Goal: Contribute content: Contribute content

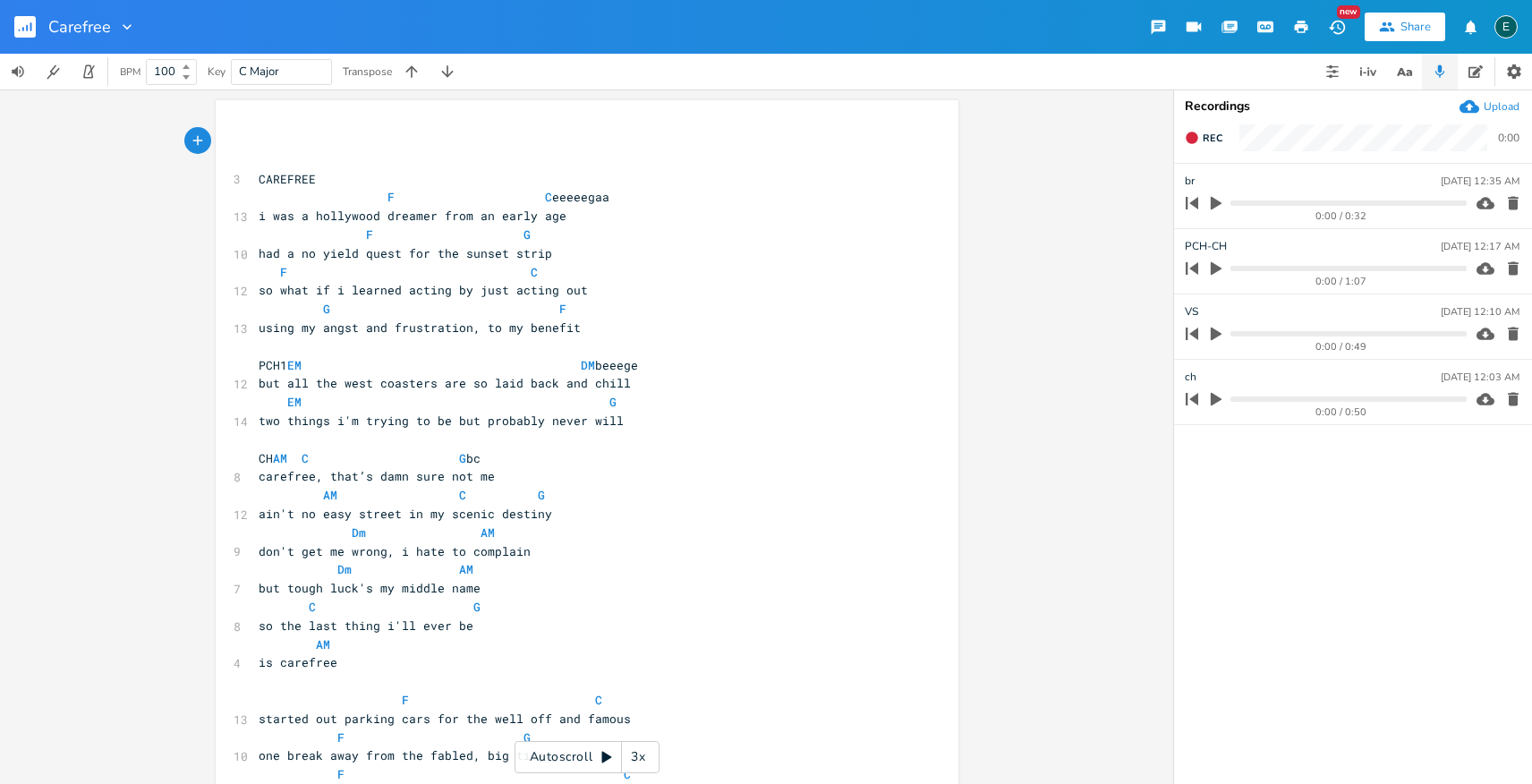
click at [1214, 330] on icon "button" at bounding box center [1217, 334] width 11 height 14
click at [1218, 275] on icon "button" at bounding box center [1216, 268] width 16 height 16
click at [497, 293] on span "so what if i learned acting by just acting out" at bounding box center [423, 289] width 329 height 16
click at [593, 332] on pre "using my angst and frustration, to my benefit" at bounding box center [578, 328] width 646 height 18
type textarea "to source my gift"
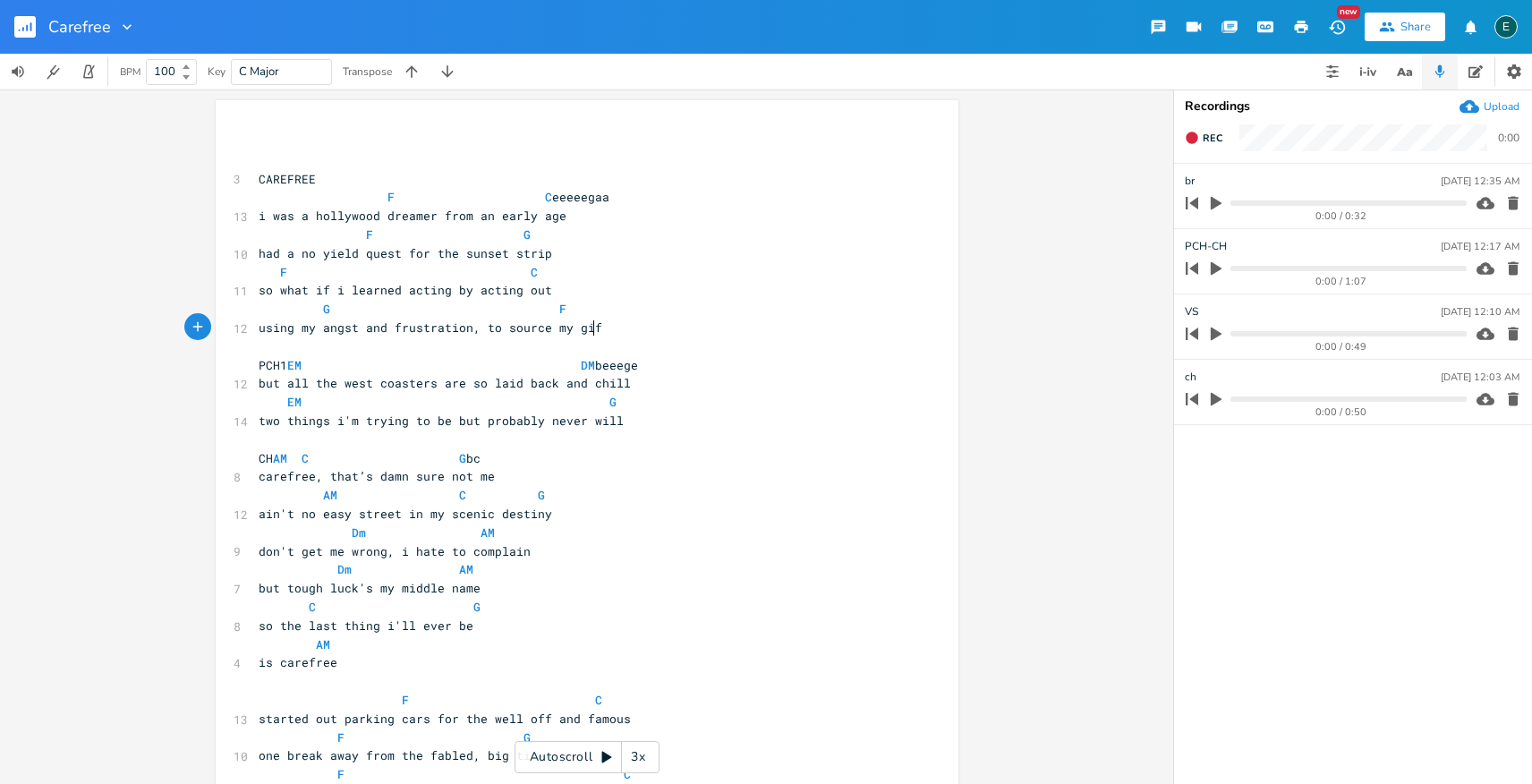
scroll to position [0, 88]
click at [538, 329] on span "using my angst and frustration, to source my gift" at bounding box center [434, 327] width 350 height 16
type textarea "enhance"
click at [322, 458] on span "CH AM C G bc" at bounding box center [370, 458] width 222 height 16
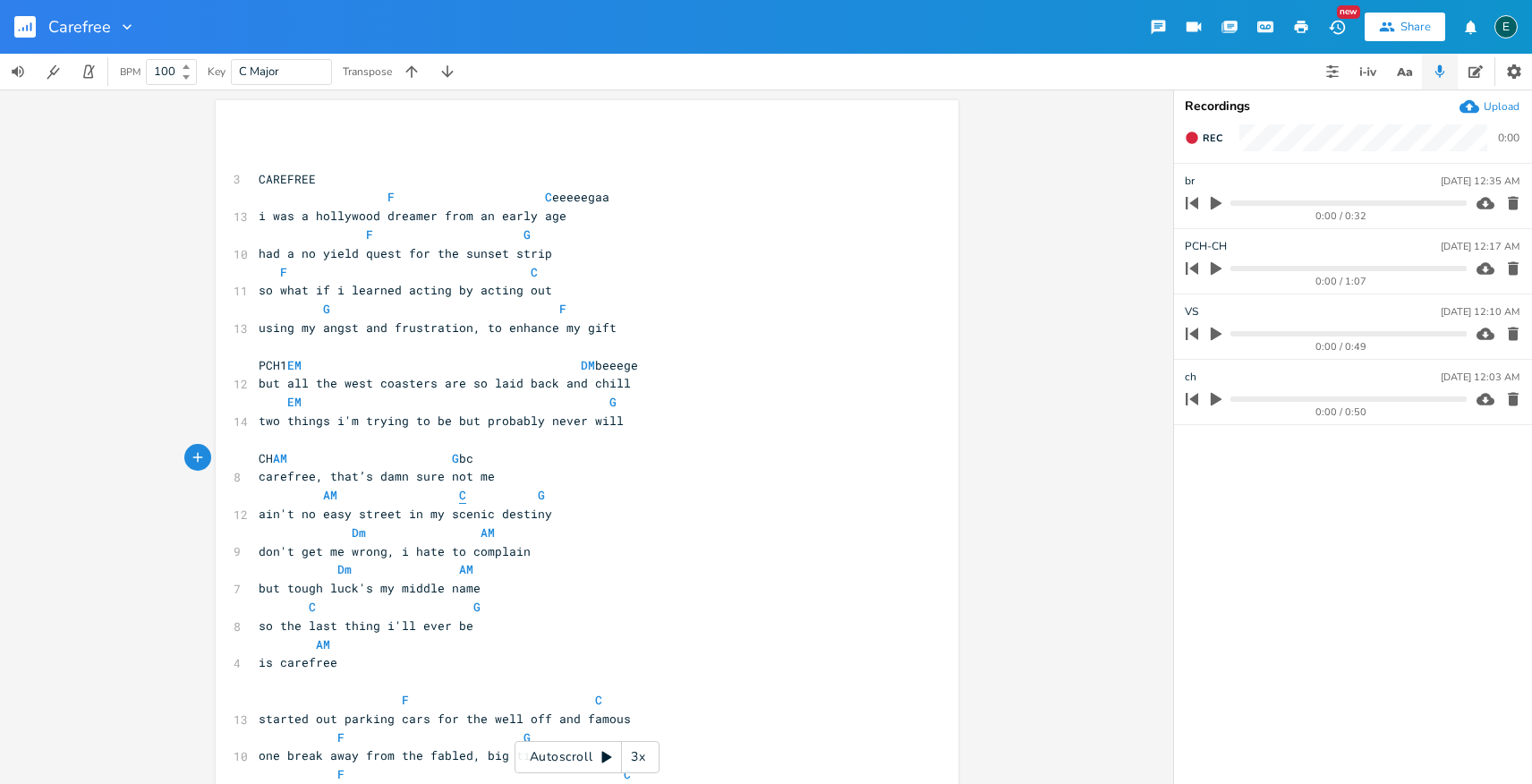
click at [460, 497] on span "C" at bounding box center [463, 496] width 7 height 17
click at [363, 592] on span "but tough luck's my middle name" at bounding box center [370, 587] width 222 height 16
type textarea ", that's"
click at [330, 717] on span "started out parking cars for the well off and famous" at bounding box center [445, 718] width 373 height 16
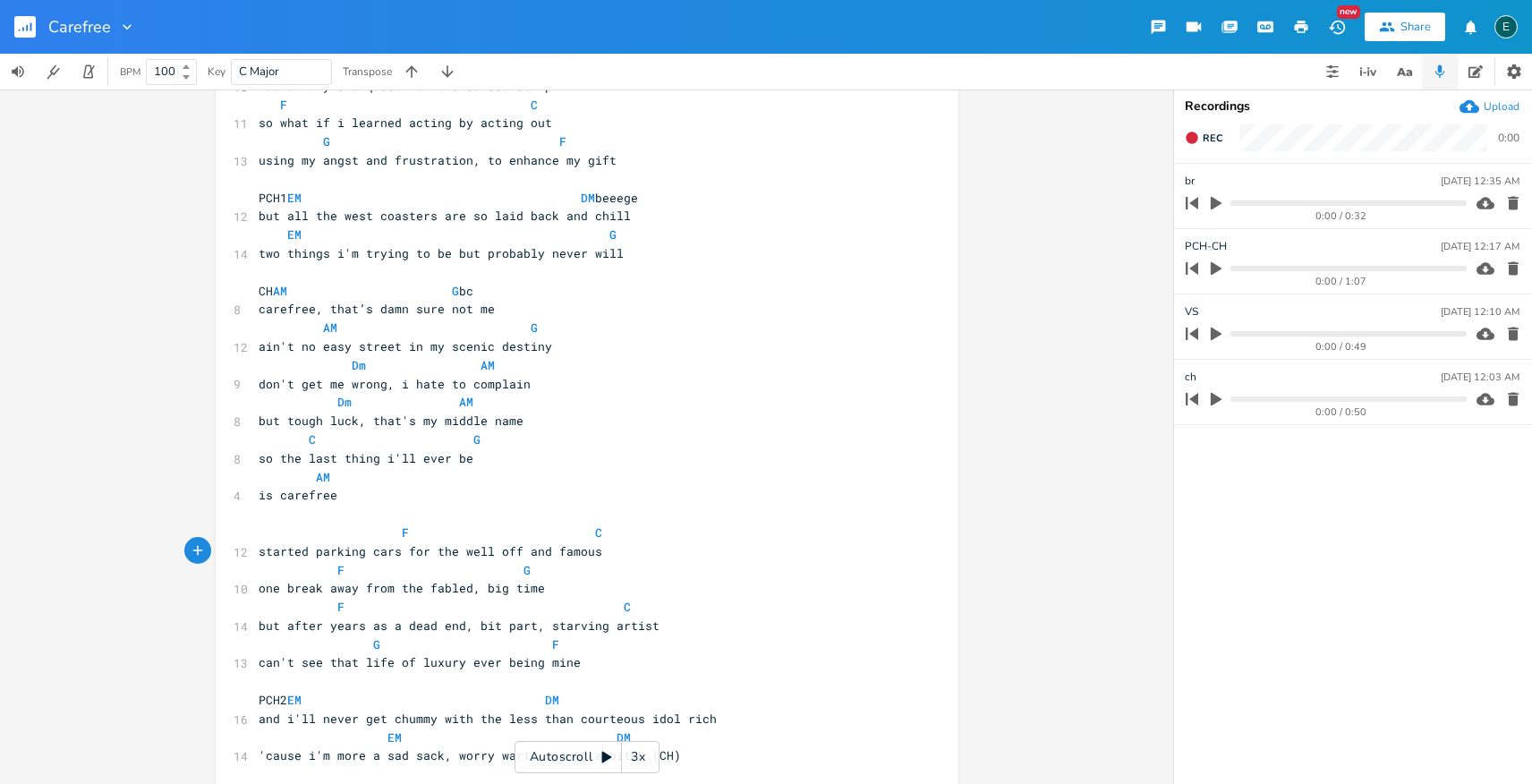
scroll to position [169, 0]
click at [700, 718] on pre "and i'll never get chummy with the less than courteous idol rich" at bounding box center [578, 717] width 646 height 18
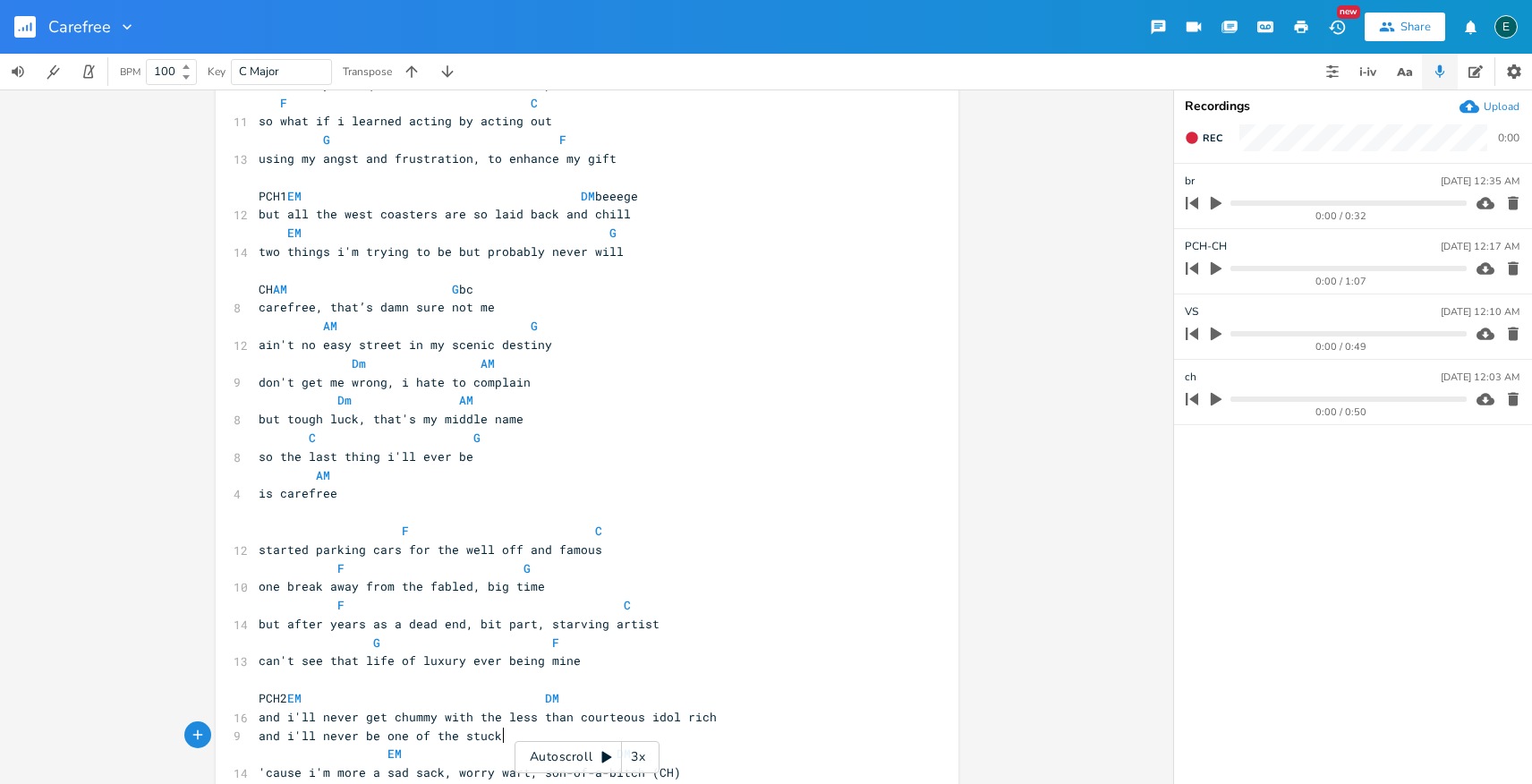
type textarea "and i'll never be one of the stuck y"
type textarea "up idol rich"
click at [365, 775] on span "'cause i'm more a sad sack, worry wart, son-of-a-bitch (CH)" at bounding box center [470, 772] width 423 height 16
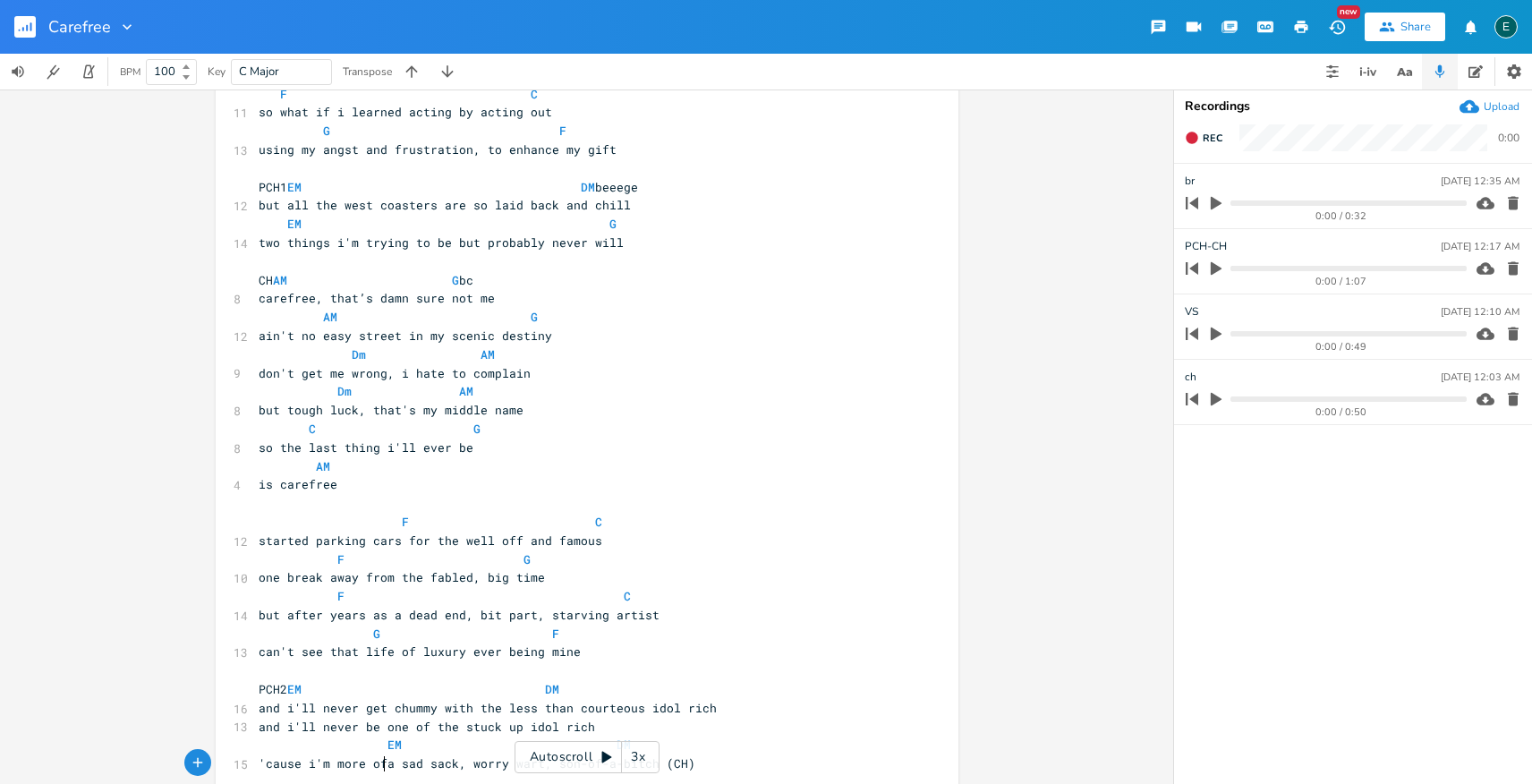
scroll to position [0, 13]
type textarea "of"
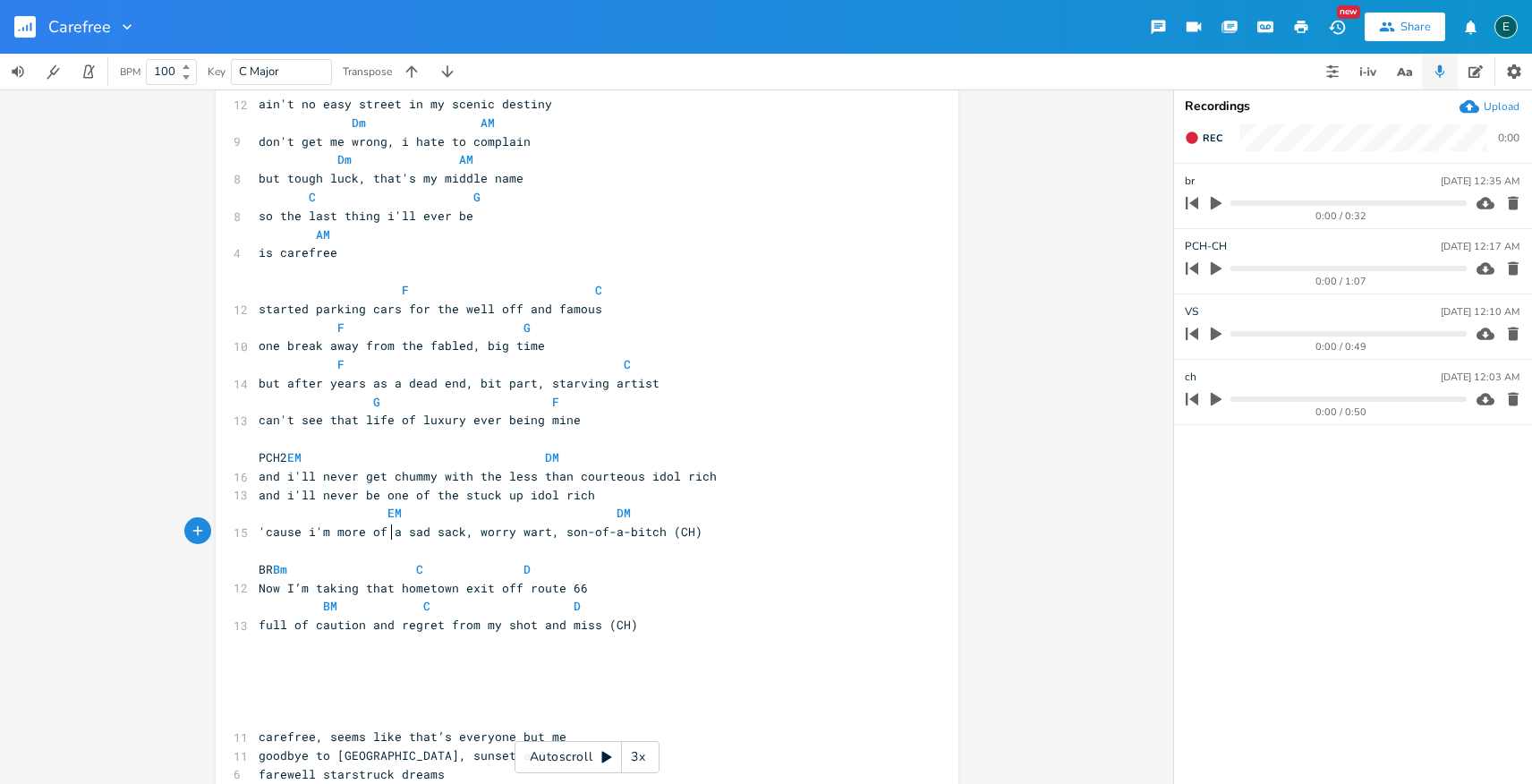
scroll to position [411, 0]
type textarea "and i'll never get chummy with the less than courteous idol rich"
drag, startPoint x: 705, startPoint y: 472, endPoint x: 248, endPoint y: 475, distance: 457.0
click at [248, 475] on div "and i'll never get chummy with the less than courteous idol rich x ​ ​ 3 CAREFR…" at bounding box center [586, 248] width 742 height 1119
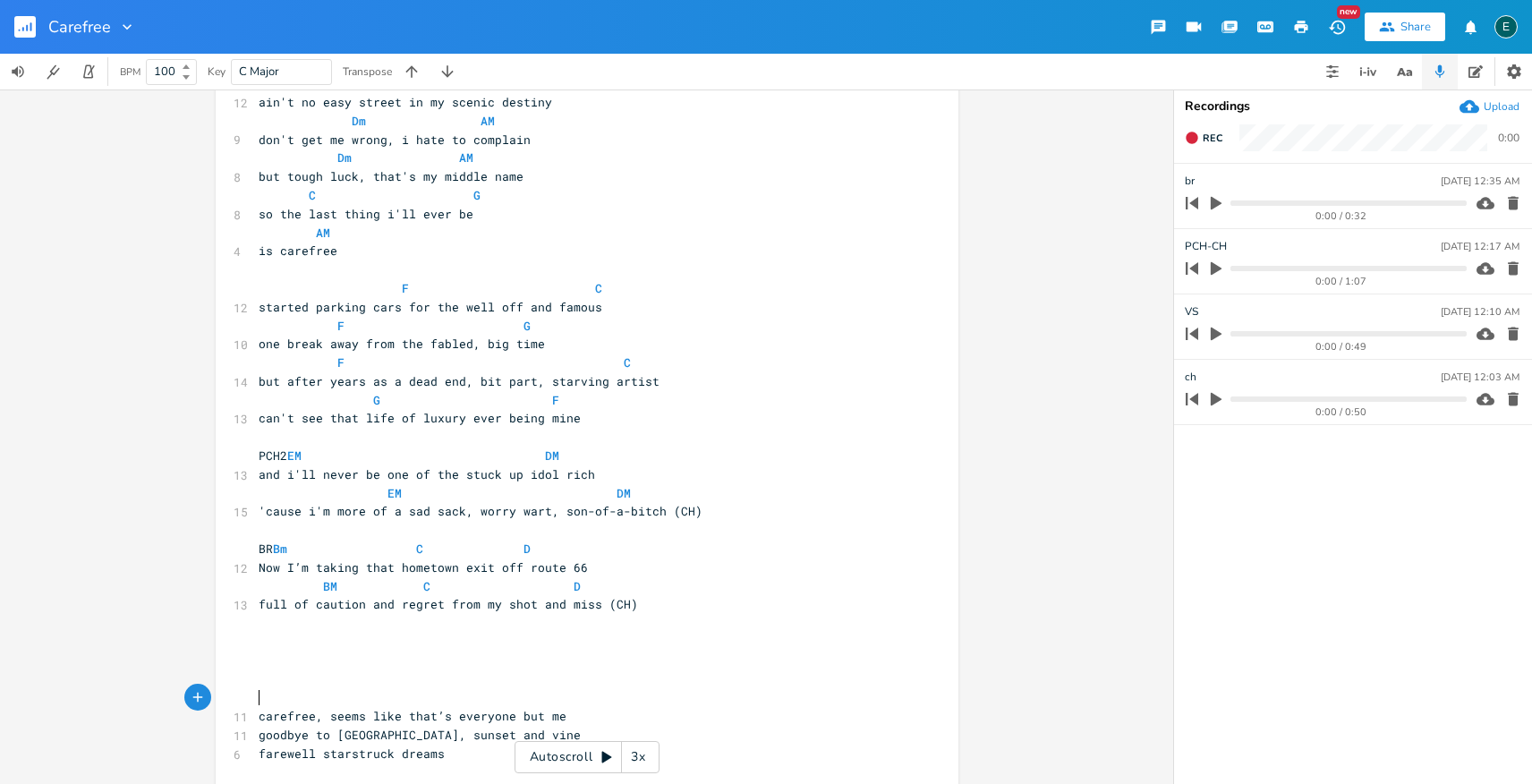
click at [362, 703] on pre "​" at bounding box center [578, 697] width 646 height 18
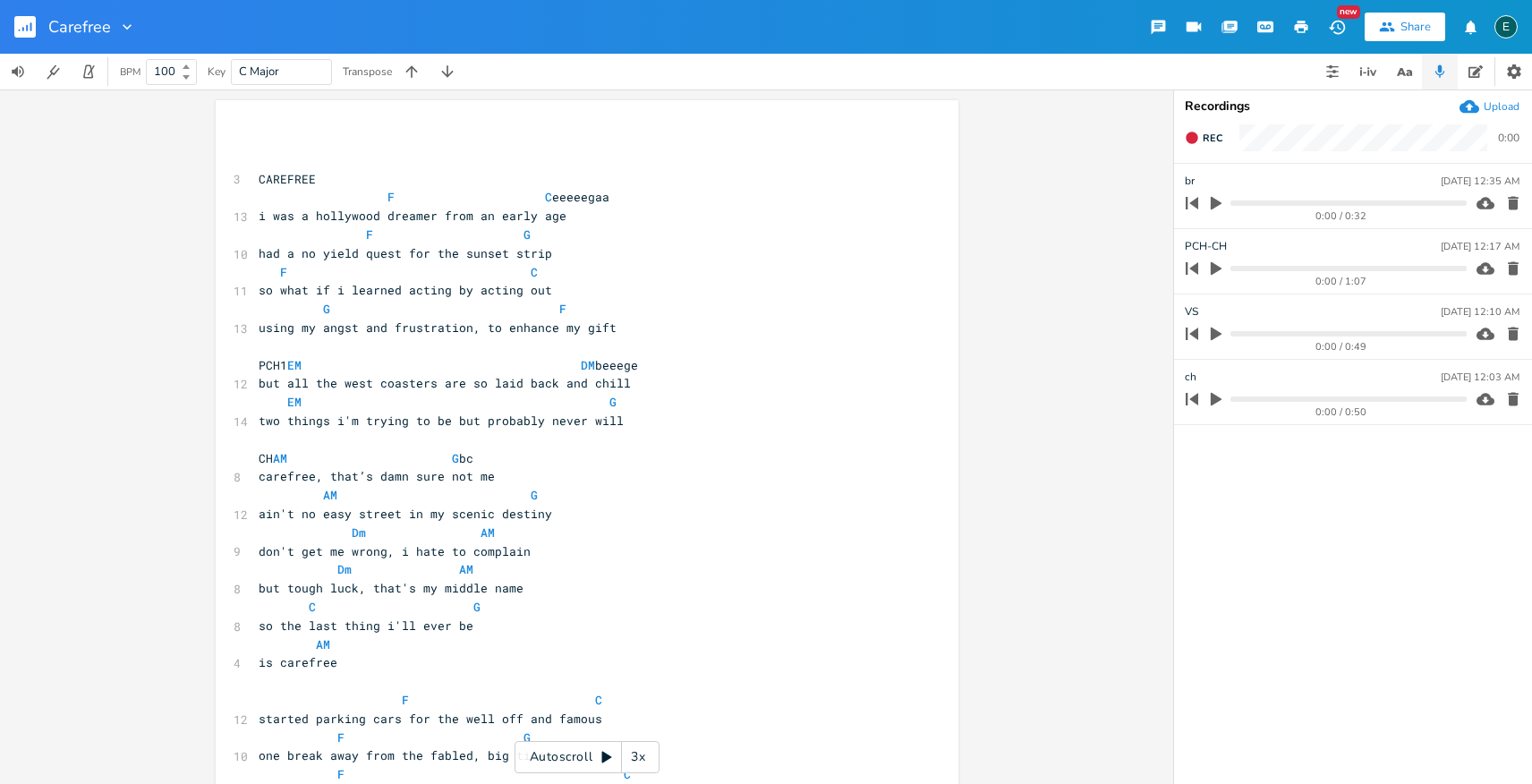
click at [331, 292] on span "so what if i learned acting by acting out" at bounding box center [406, 289] width 294 height 16
click at [394, 294] on span "i learned acting by acting out" at bounding box center [366, 289] width 214 height 16
type textarea "just"
click at [530, 424] on span "two things i'm trying to be but probably never will" at bounding box center [441, 420] width 365 height 16
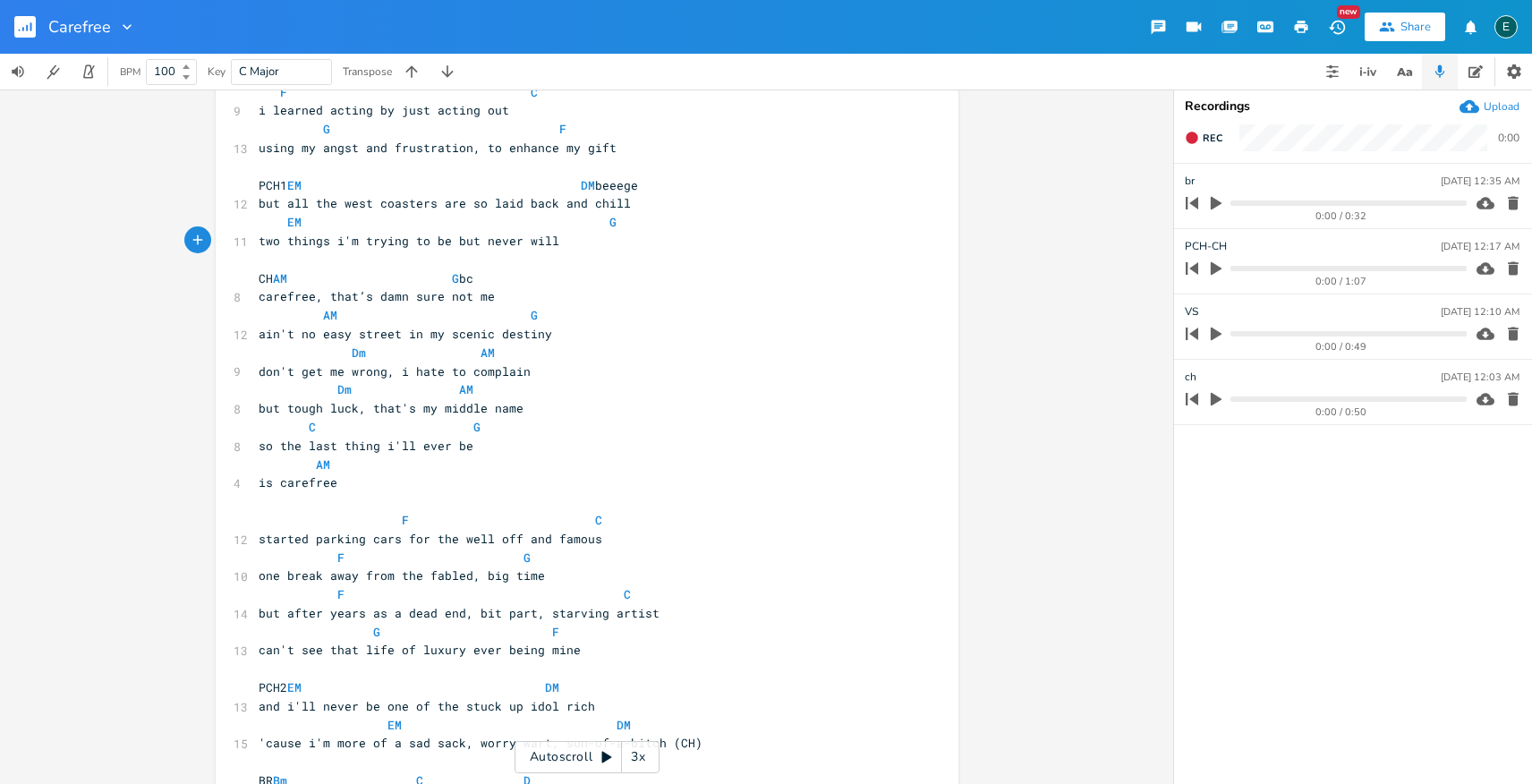
scroll to position [177, 0]
click at [462, 581] on span "one break away from the fabled, big time" at bounding box center [402, 579] width 287 height 16
type textarea "hitting"
click at [456, 579] on span "one break away from hitting, big time" at bounding box center [391, 579] width 265 height 16
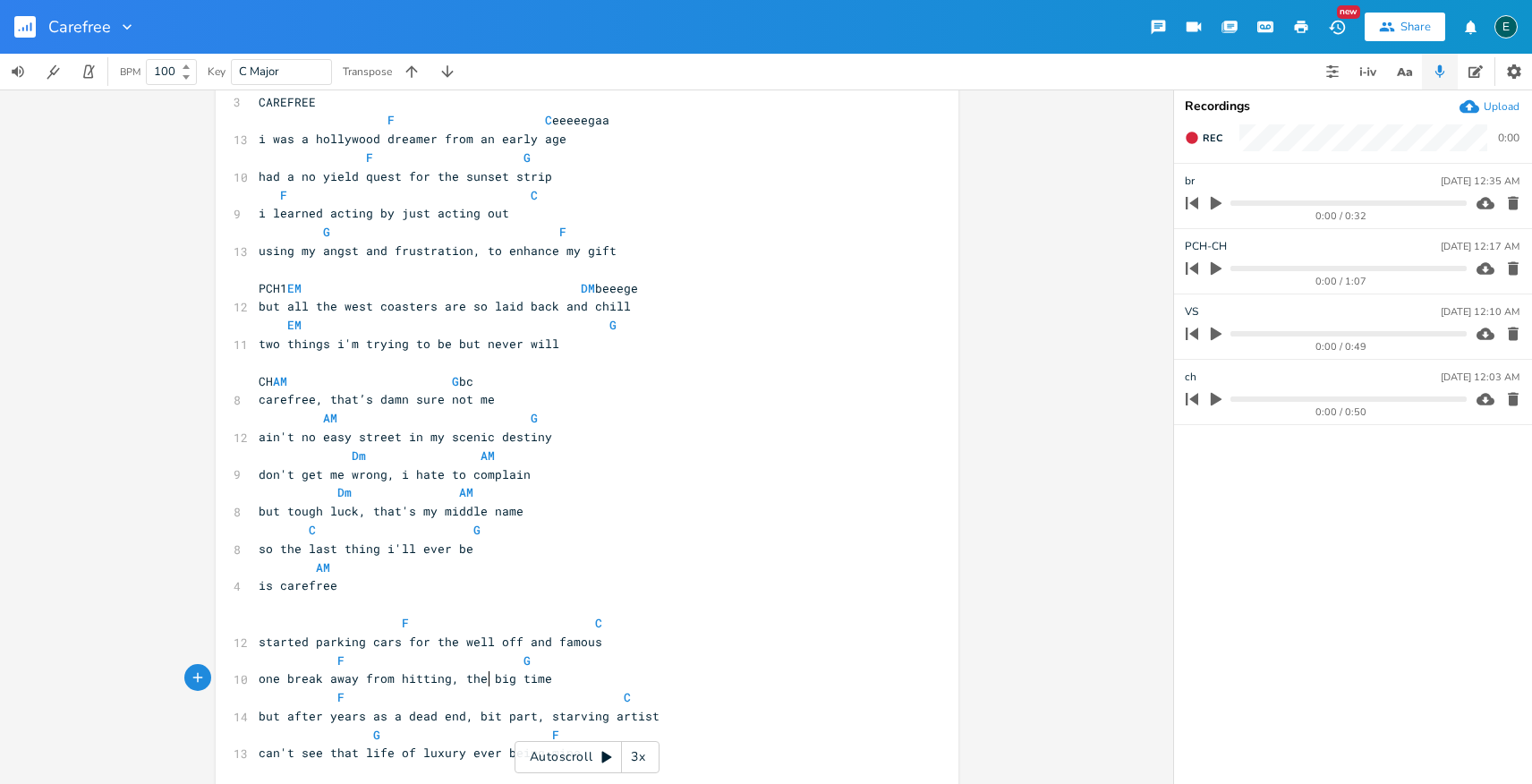
scroll to position [80, 0]
type textarea "the"
click at [542, 680] on pre "one break away from hitting, the big time" at bounding box center [578, 676] width 646 height 18
type textarea "my chance to shine"
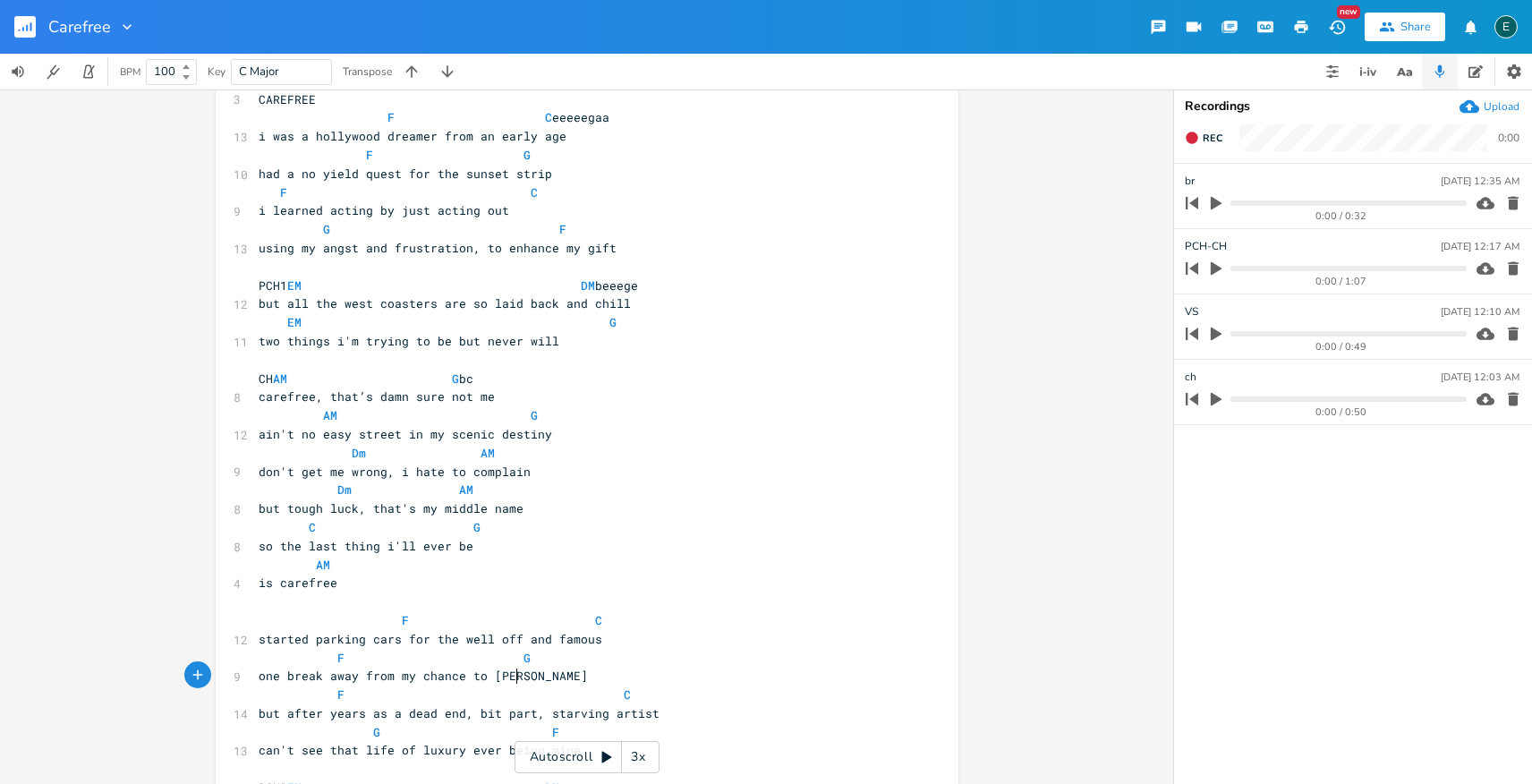
scroll to position [0, 100]
click at [393, 643] on span "started parking cars for the well off and famous" at bounding box center [431, 638] width 344 height 16
type textarea ","
click at [350, 680] on span "one break away from my chance to shine" at bounding box center [395, 675] width 272 height 16
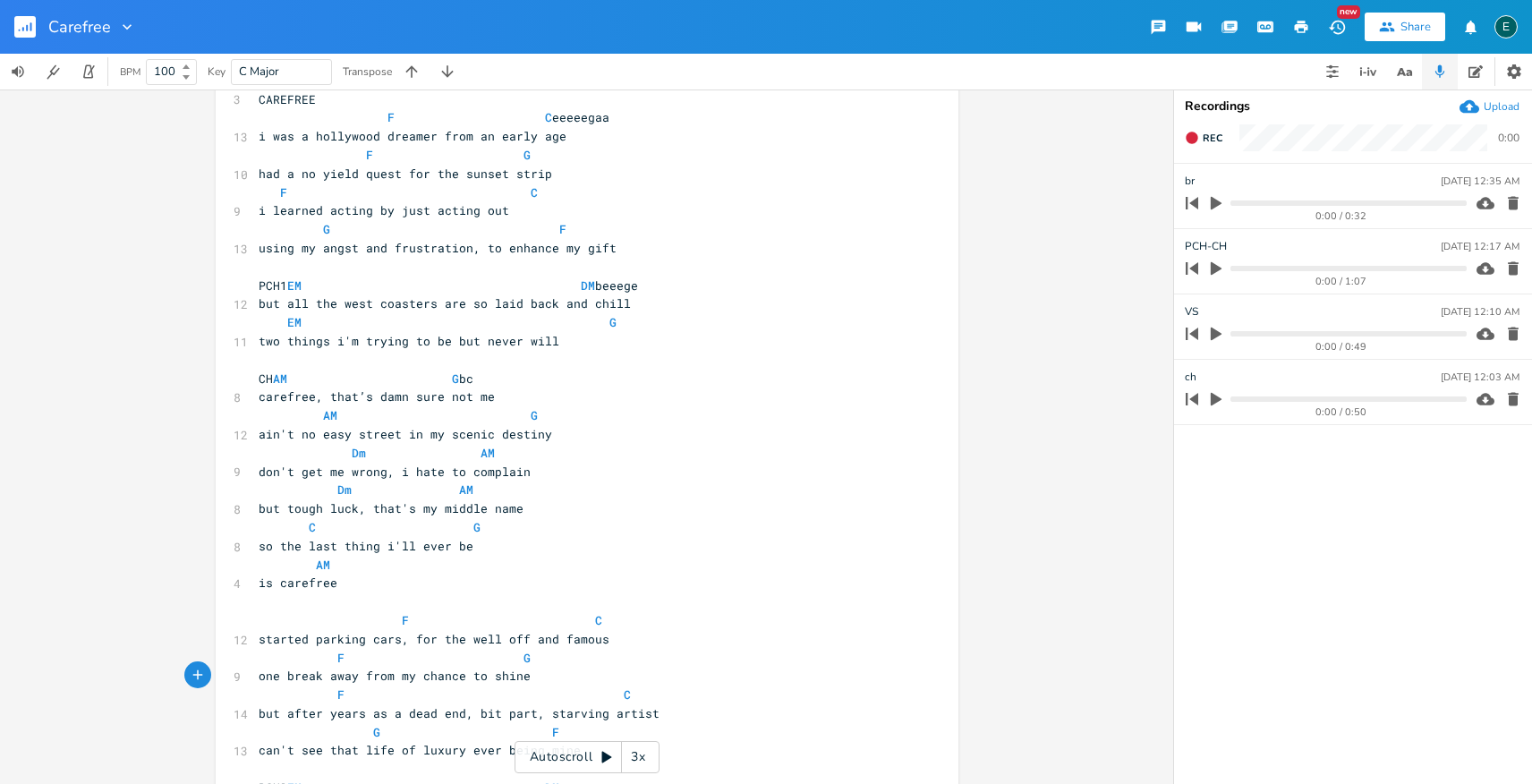
type textarea ","
click at [382, 617] on span "F C" at bounding box center [431, 619] width 344 height 16
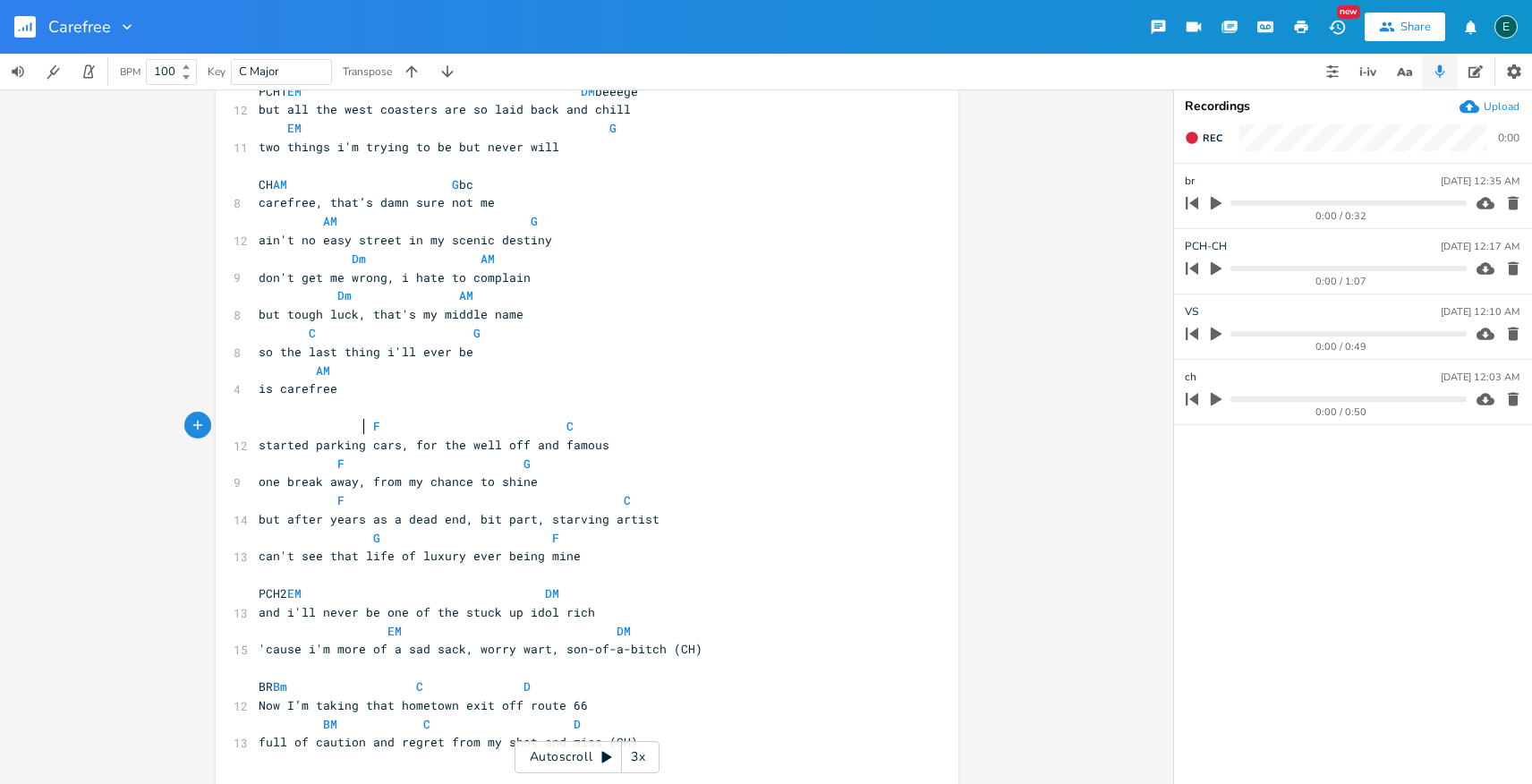
scroll to position [275, 0]
drag, startPoint x: 273, startPoint y: 614, endPoint x: 239, endPoint y: 613, distance: 34.0
click at [255, 613] on div "13 and i'll never be one of the stuck up idol rich" at bounding box center [578, 611] width 646 height 18
type textarea "guess"
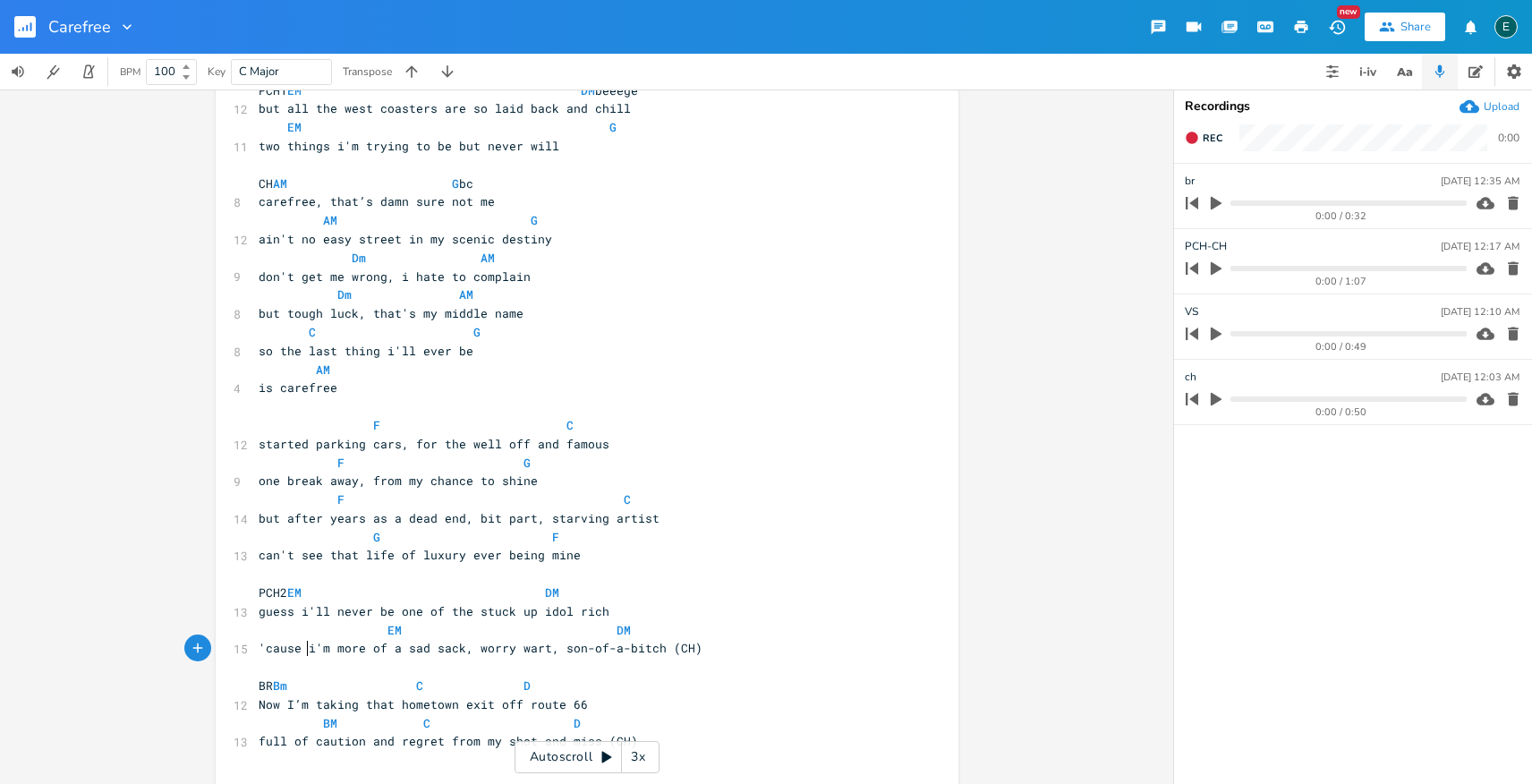
click at [300, 648] on span "'cause i'm more of a sad sack, worry wart, son-of-a-bitch (CH)" at bounding box center [481, 647] width 444 height 16
drag, startPoint x: 616, startPoint y: 627, endPoint x: 603, endPoint y: 630, distance: 13.3
click at [603, 630] on span "EM DM" at bounding box center [466, 630] width 415 height 16
type textarea "G"
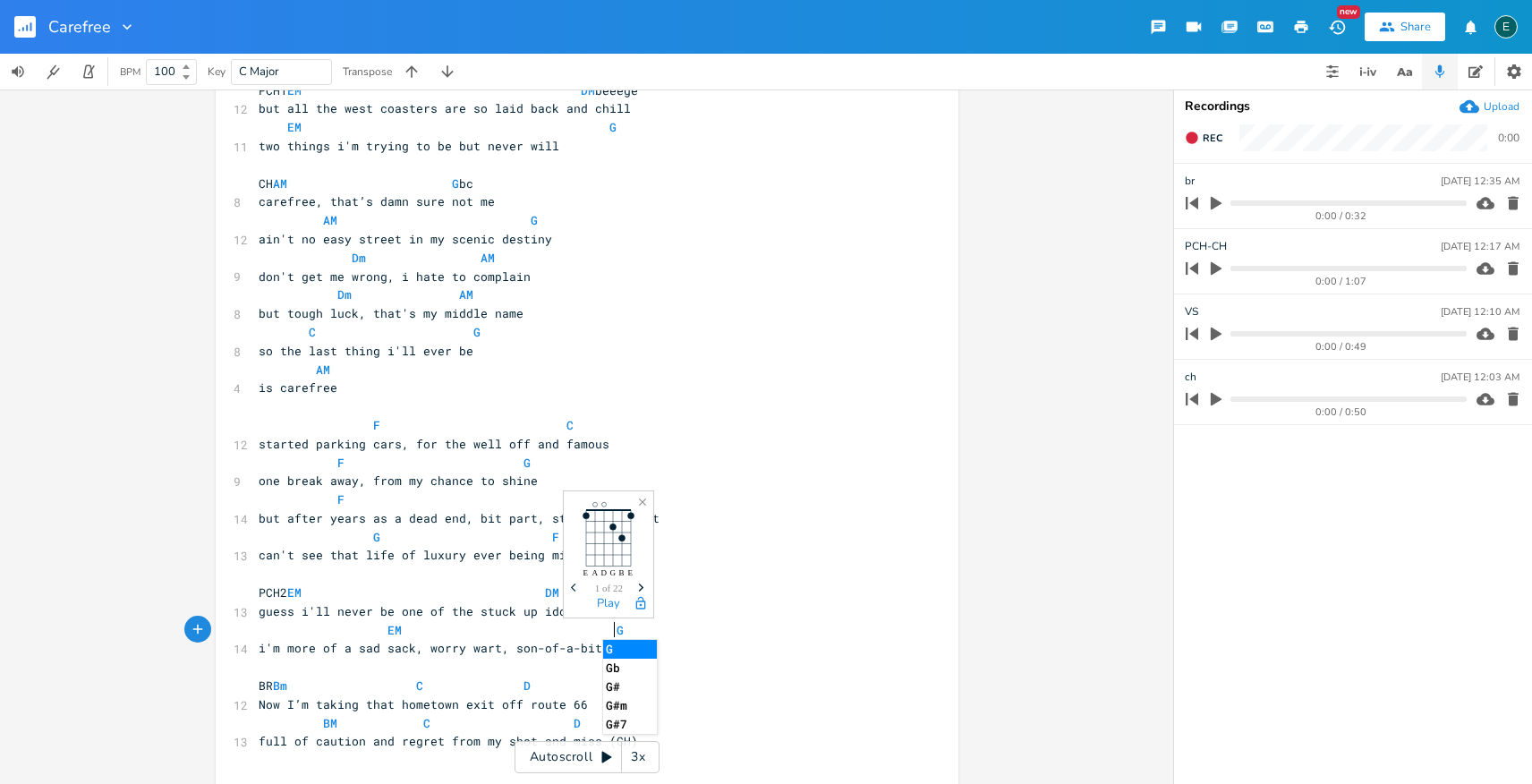
click at [728, 611] on pre "guess i'll never be one of the stuck up idol rich" at bounding box center [578, 611] width 646 height 18
click at [362, 588] on span "PCH2 EM DM" at bounding box center [409, 592] width 300 height 16
click at [559, 592] on span "PCH2 EM DM" at bounding box center [409, 592] width 300 height 16
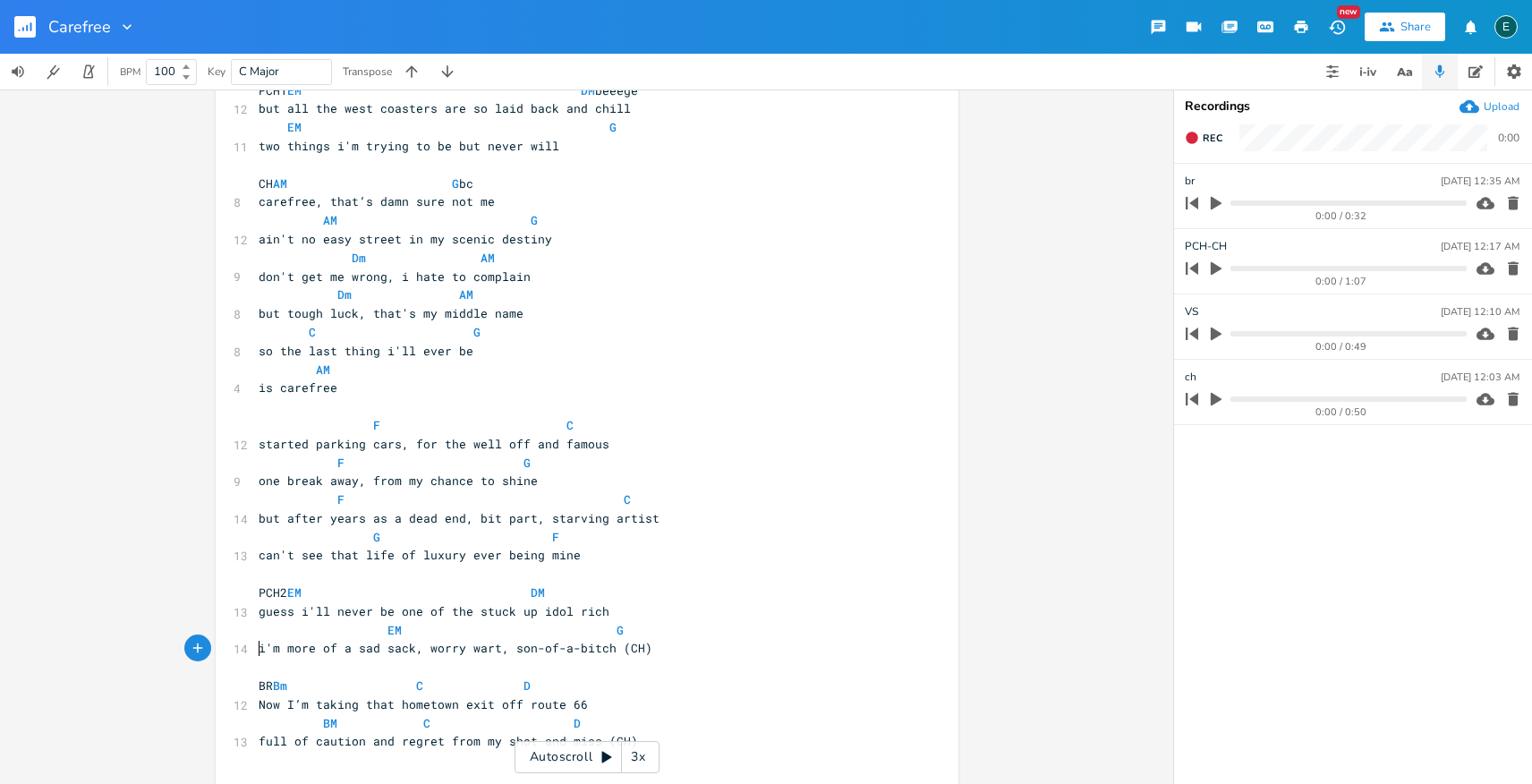
click at [259, 650] on span "i'm more of a sad sack, worry wart, son-of-a-bitch (CH)" at bounding box center [456, 647] width 394 height 16
type textarea "'cause"
click at [370, 630] on span "EM G" at bounding box center [462, 630] width 408 height 16
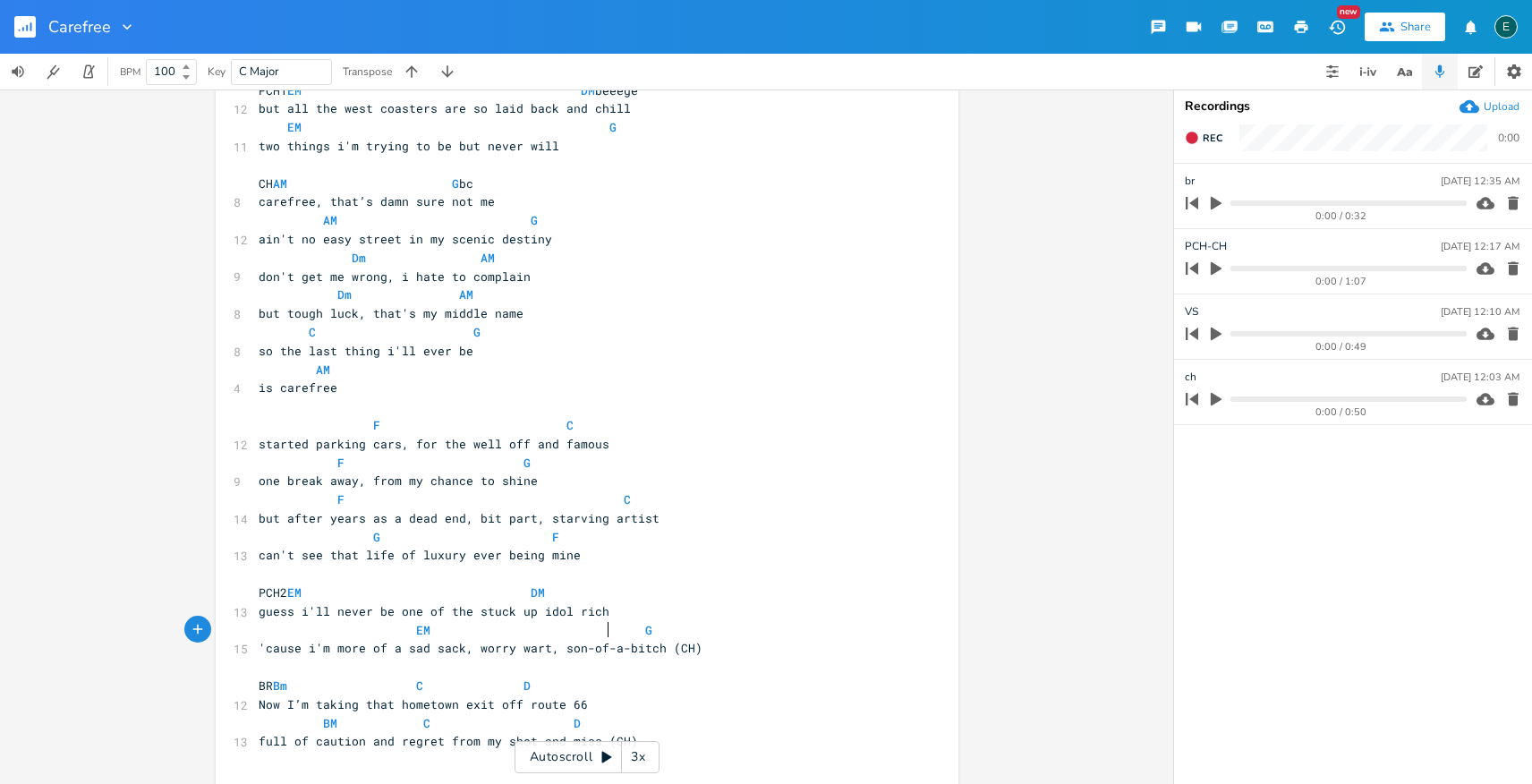
click at [605, 631] on span "EM G" at bounding box center [477, 630] width 436 height 16
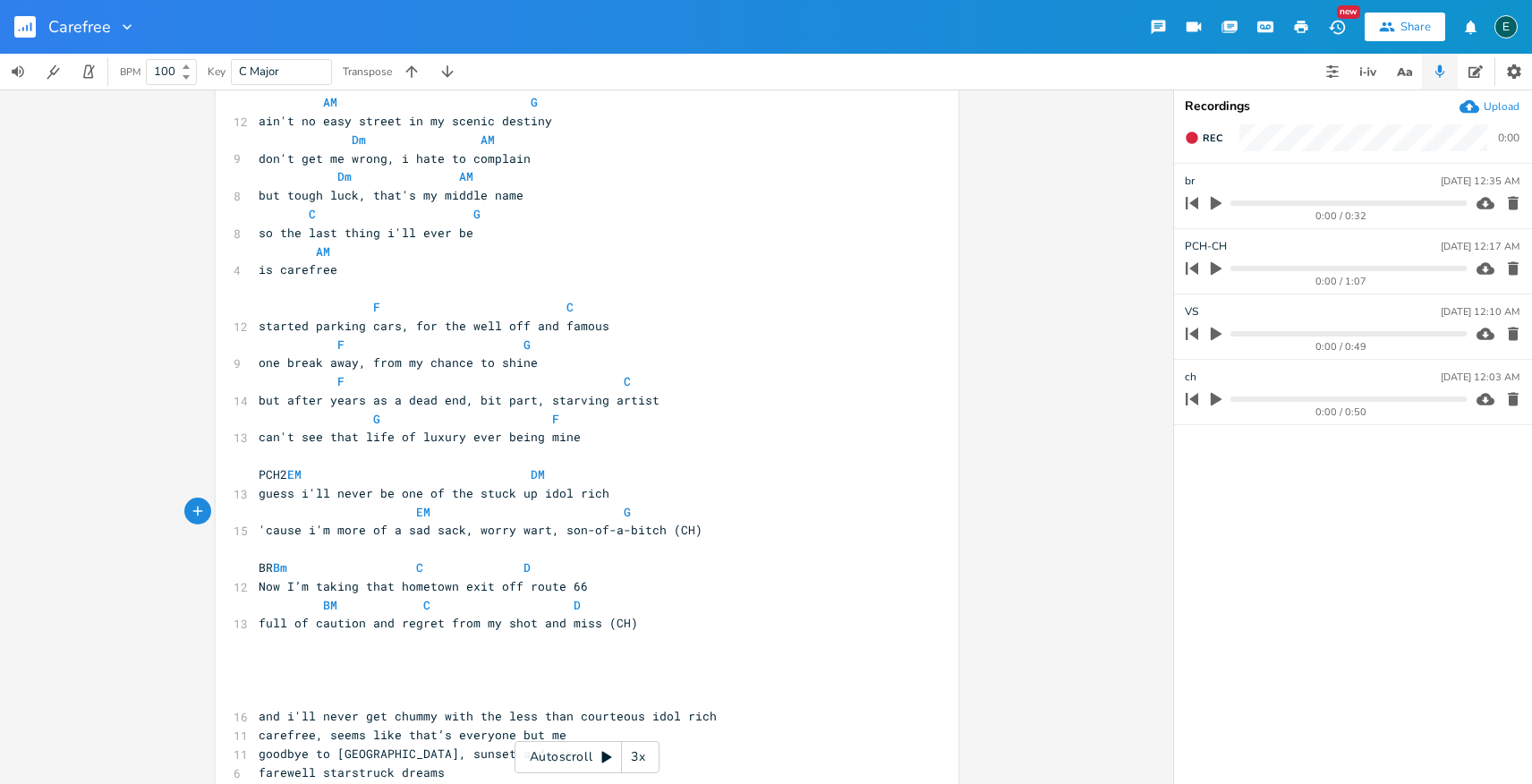
scroll to position [419, 0]
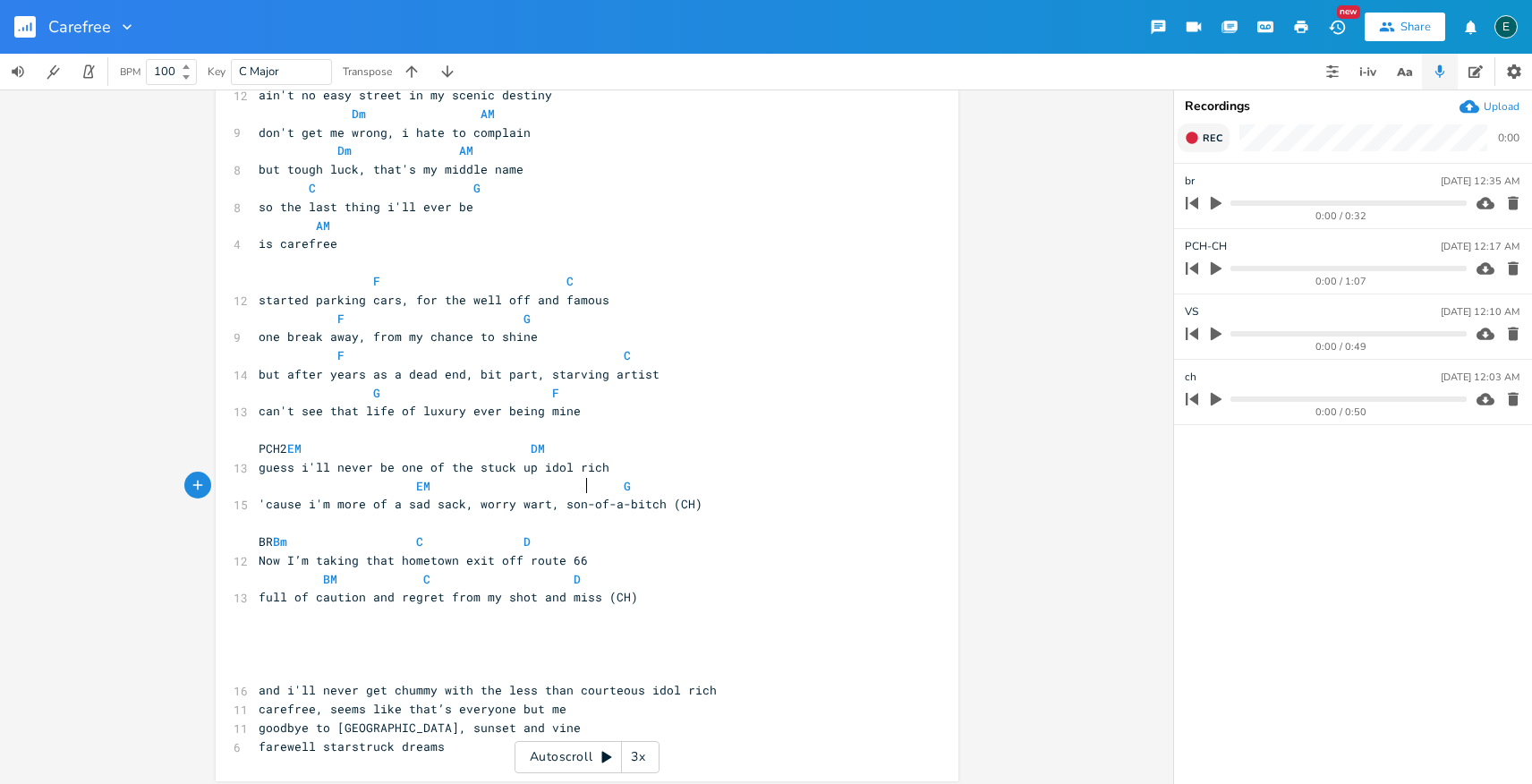
click at [1194, 140] on icon "button" at bounding box center [1192, 137] width 12 height 12
click at [1194, 140] on rect "button" at bounding box center [1193, 138] width 10 height 10
type input "br2"
click at [453, 541] on span "BR Bm C D" at bounding box center [395, 541] width 272 height 16
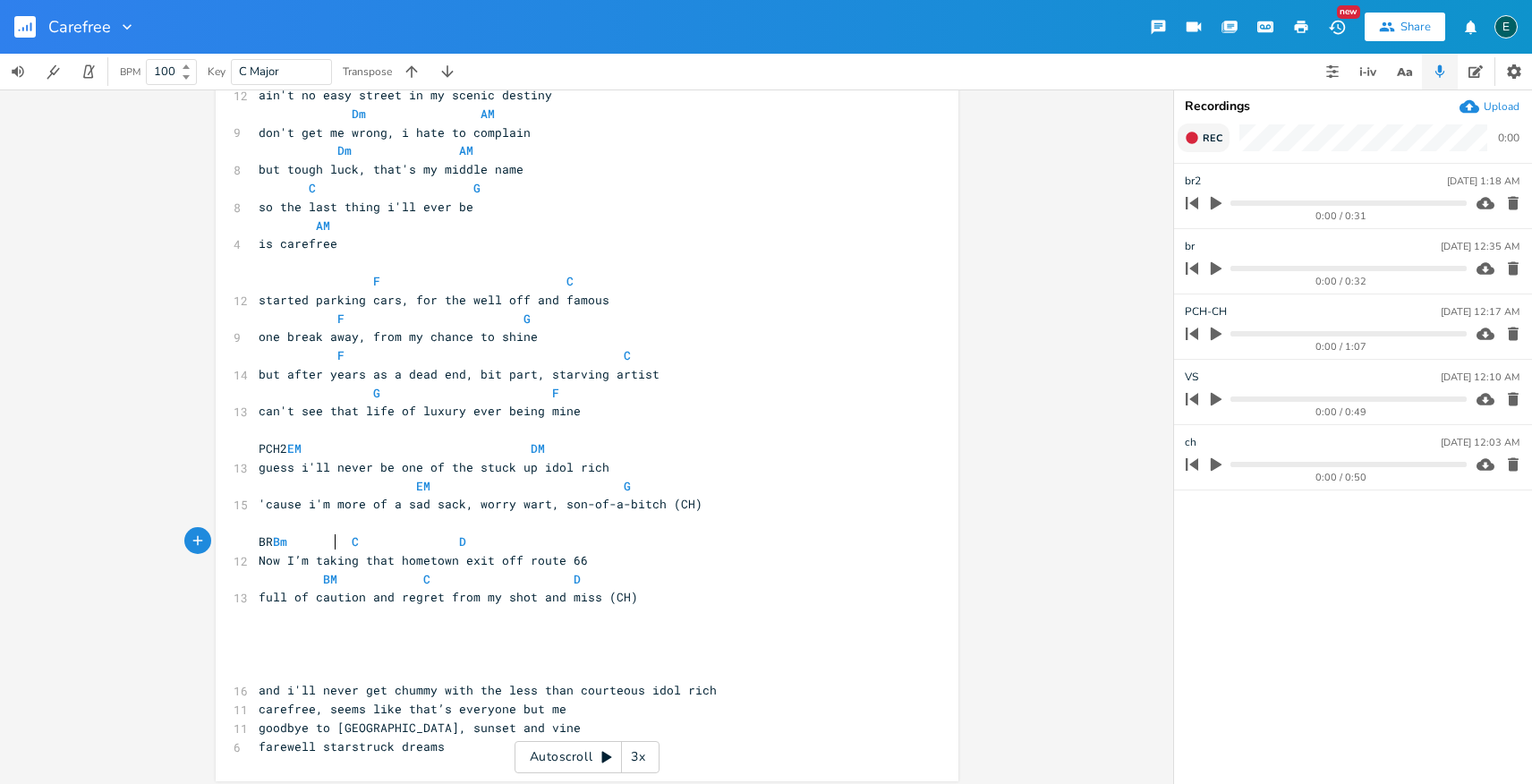
click at [330, 542] on span "BR Bm C D" at bounding box center [362, 541] width 208 height 16
click at [387, 542] on span "BR C D" at bounding box center [323, 541] width 129 height 16
type textarea "BM"
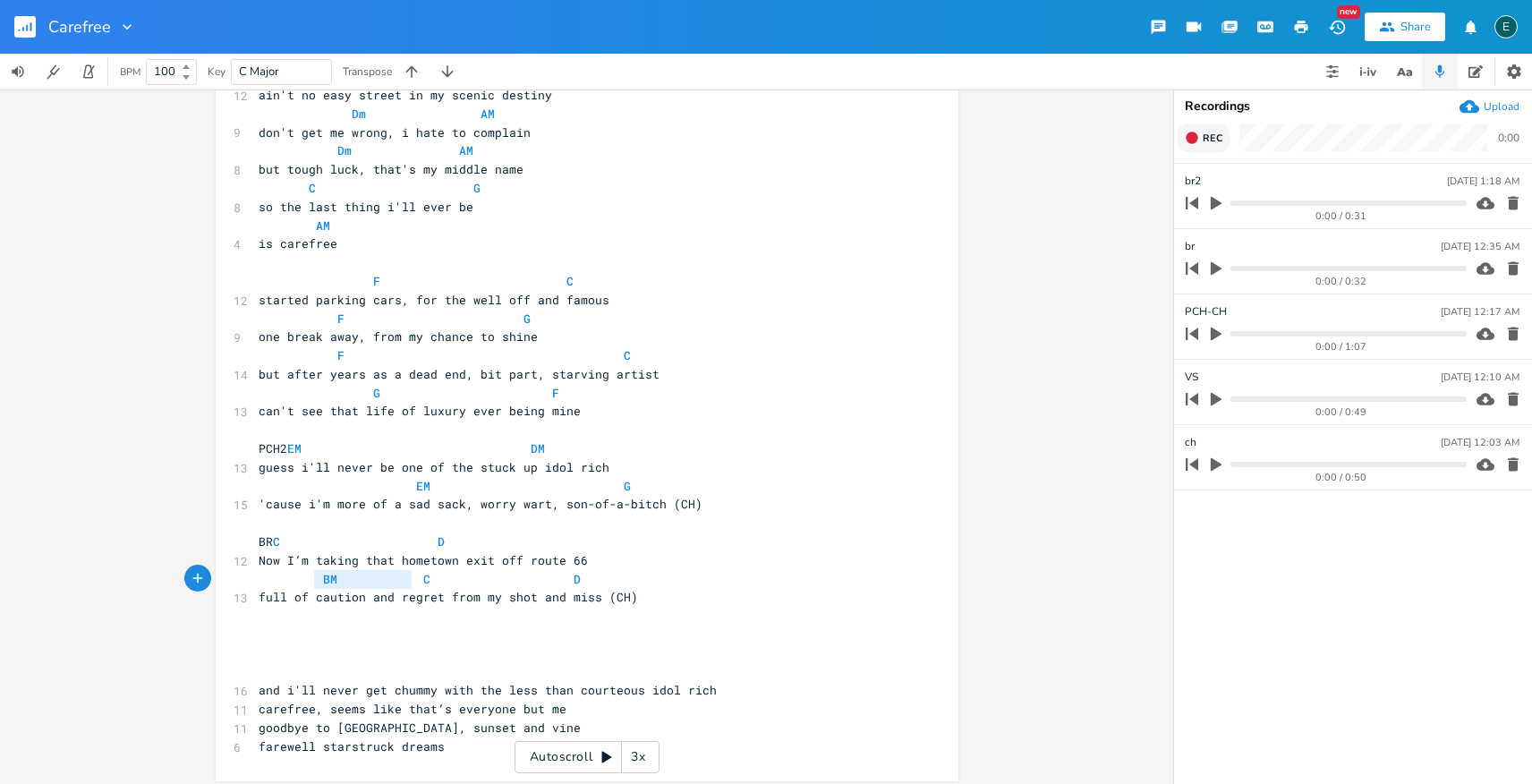
drag, startPoint x: 410, startPoint y: 581, endPoint x: 312, endPoint y: 573, distance: 98.3
click at [312, 573] on span "BM C D" at bounding box center [420, 579] width 322 height 16
click at [446, 581] on span "C D" at bounding box center [370, 579] width 222 height 16
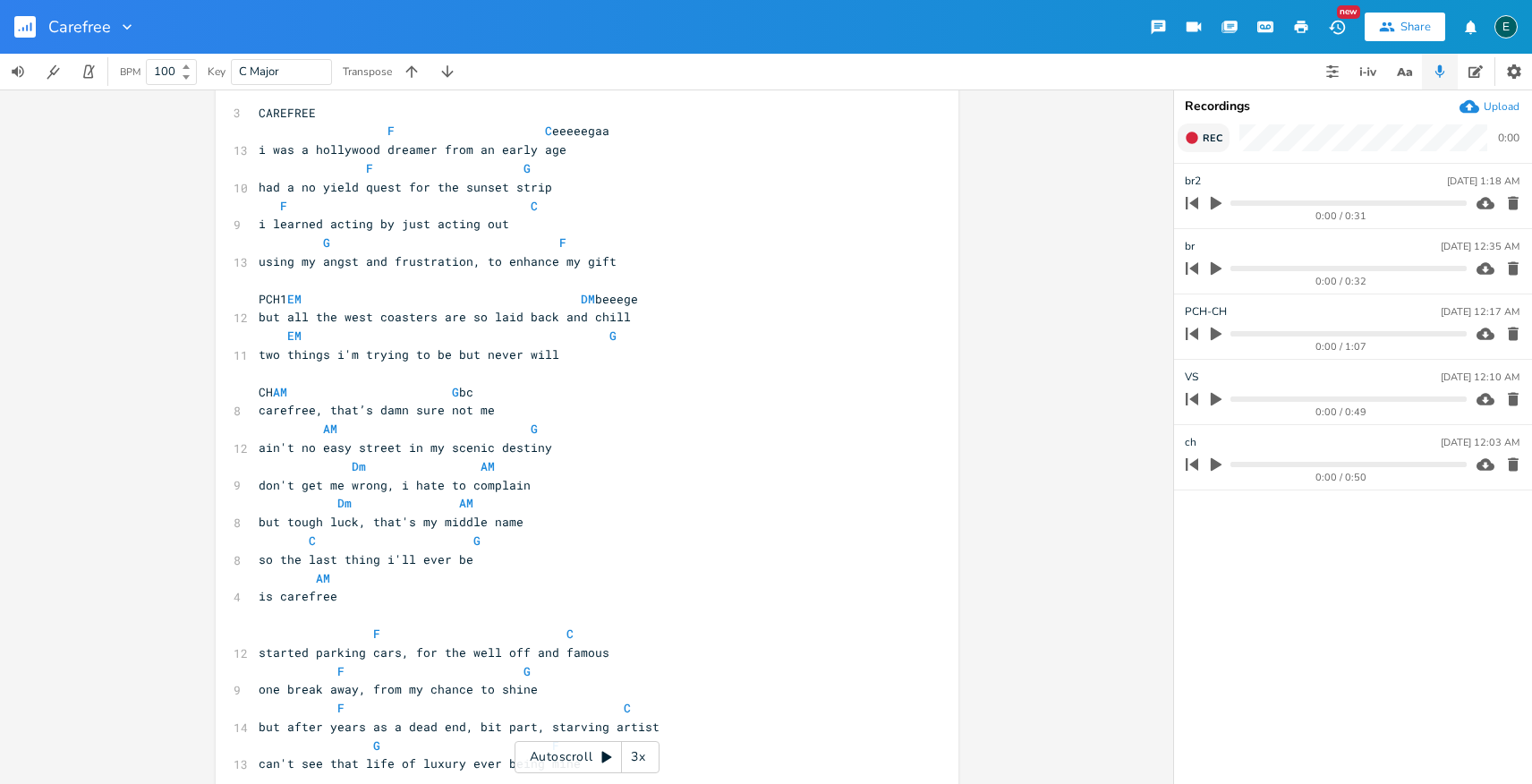
scroll to position [69, 0]
click at [529, 240] on span "G F" at bounding box center [412, 239] width 308 height 16
click at [293, 263] on span "using my angst and frustration, to enhance my gift" at bounding box center [437, 258] width 358 height 16
type textarea "rustration, to enhance my gift"
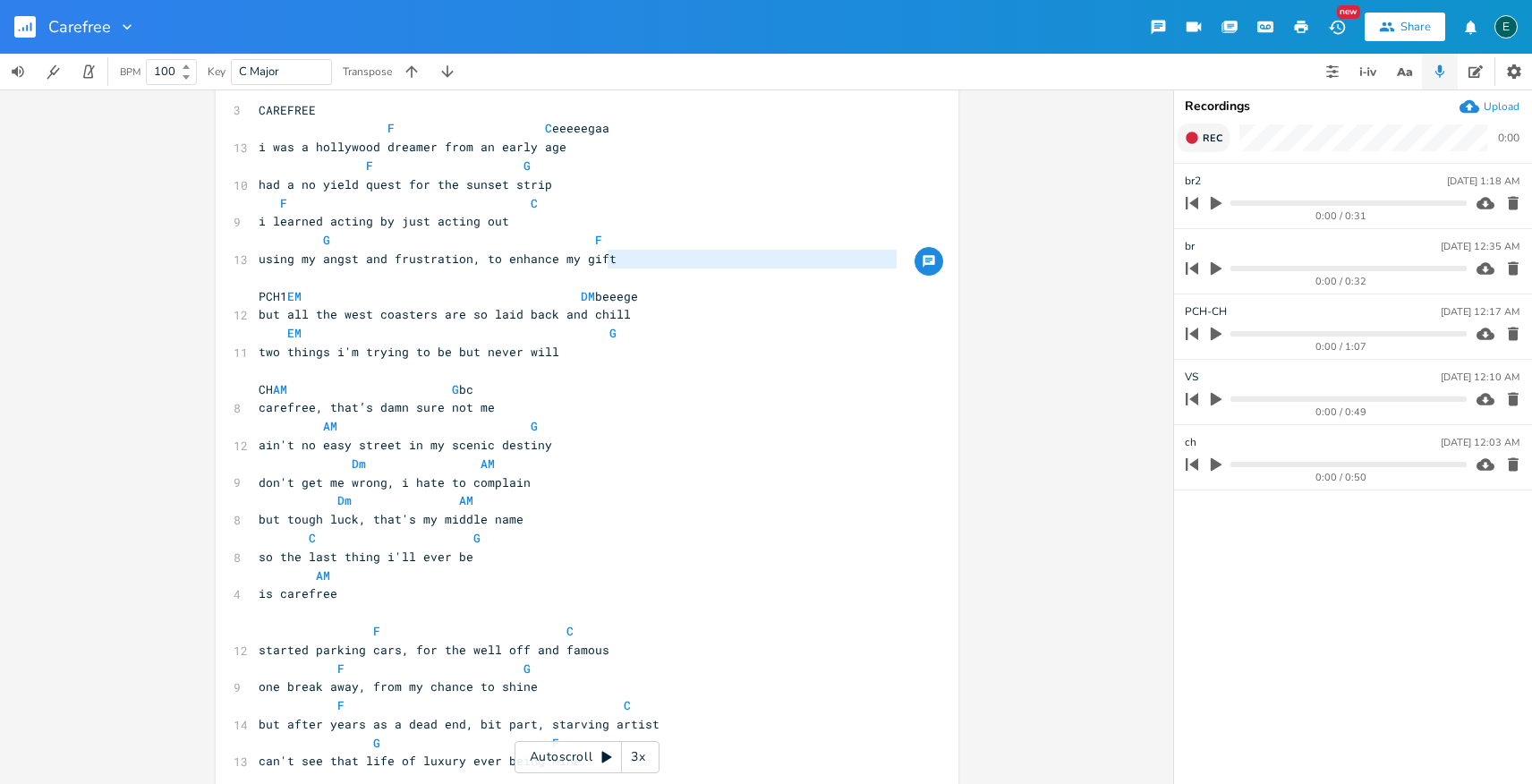
type textarea "using my angst and frustration, to enhance my gift"
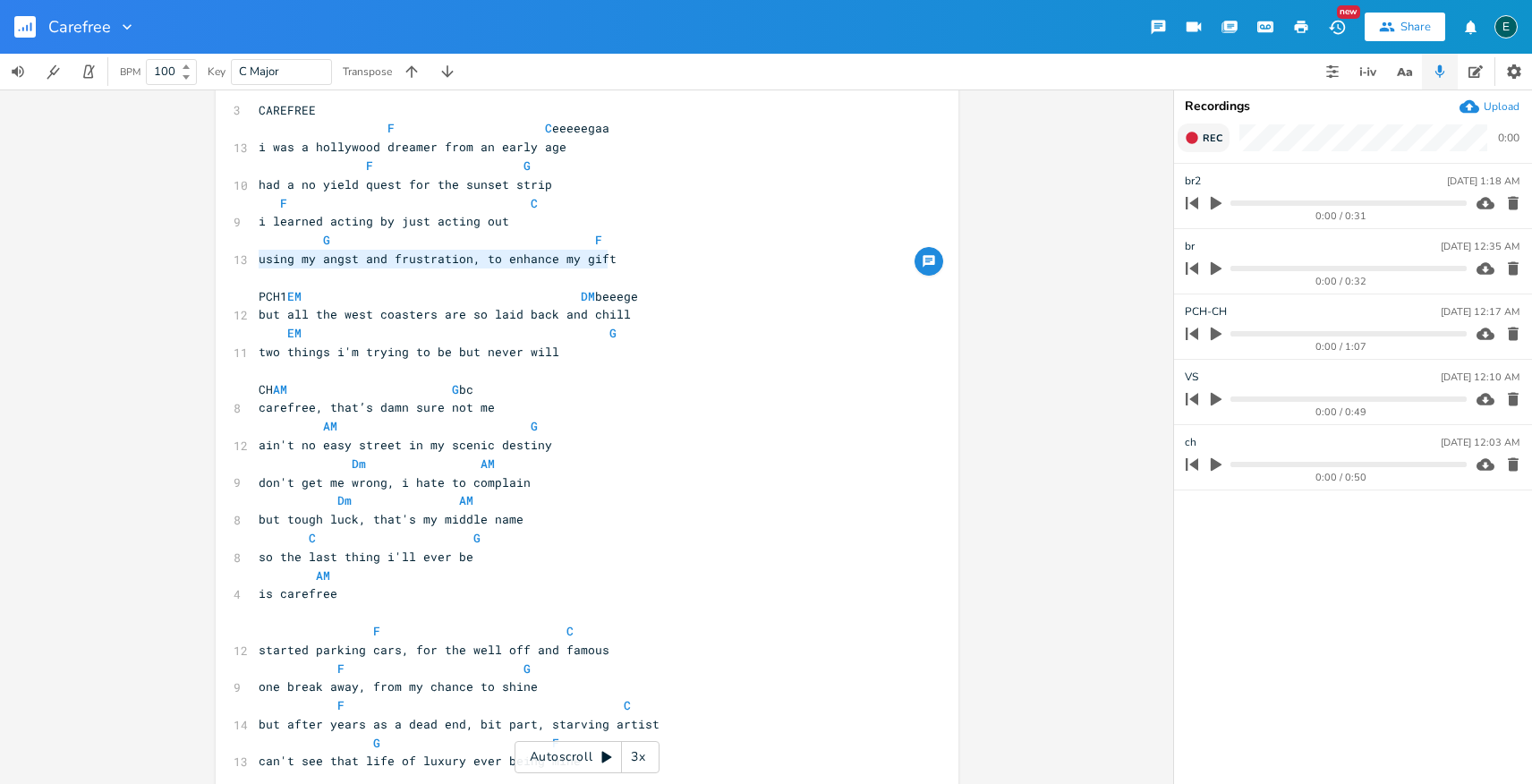
drag, startPoint x: 603, startPoint y: 265, endPoint x: 225, endPoint y: 264, distance: 378.0
click at [225, 264] on div "using my angst and frustration, to enhance my gift x ​ ​ 3 CAREFREE F C eeeeega…" at bounding box center [586, 582] width 742 height 1100
click at [607, 265] on pre "using my angst and frustration, to enhance my gift" at bounding box center [578, 259] width 646 height 18
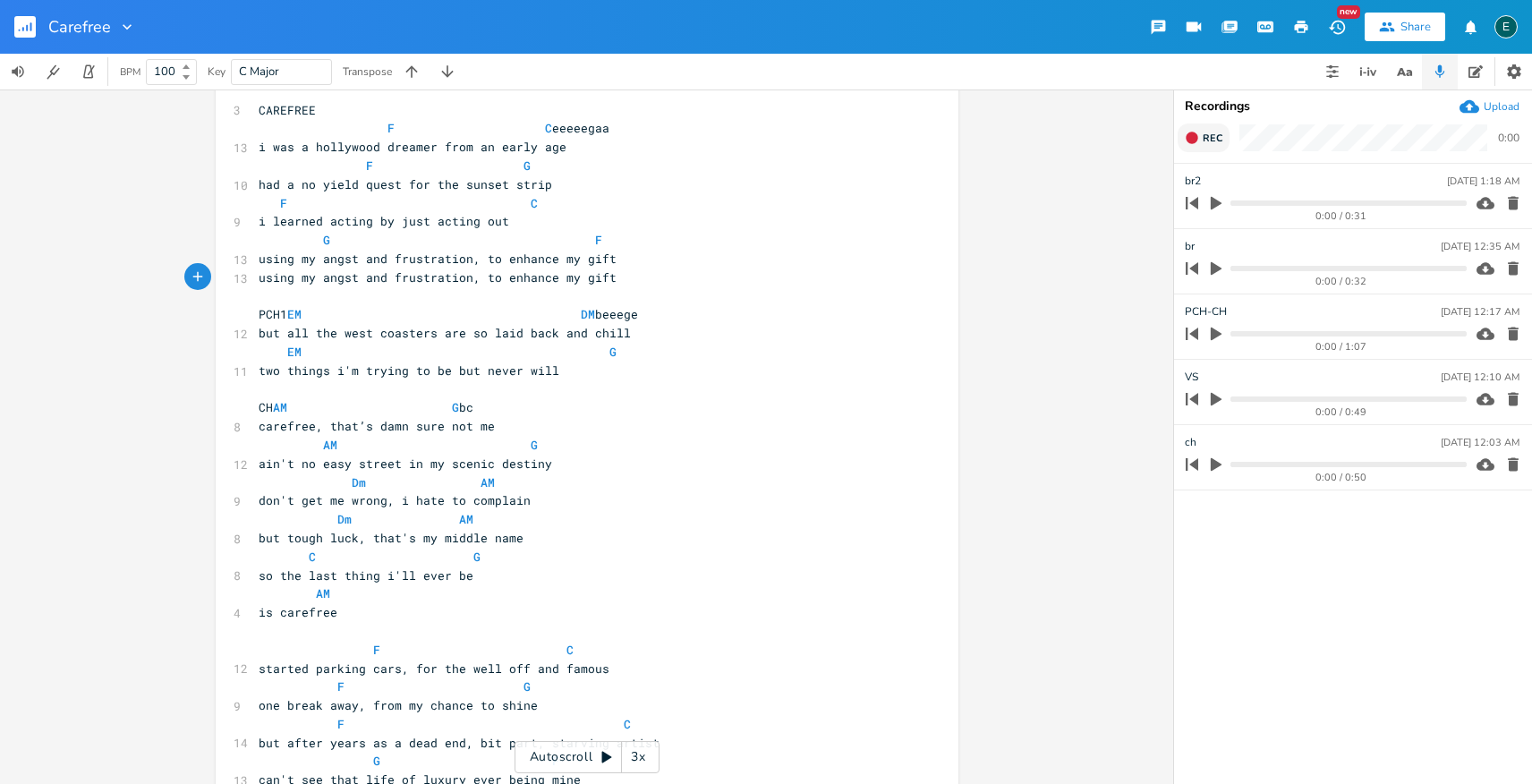
click at [295, 283] on span "using my angst and frustration, to enhance my gift" at bounding box center [437, 276] width 358 height 16
click at [456, 282] on span "my angst and frustration, to enhance my gift" at bounding box center [416, 276] width 315 height 16
click at [484, 281] on span "my angst and frustration, enhance my gift" at bounding box center [406, 276] width 294 height 16
type textarea "d"
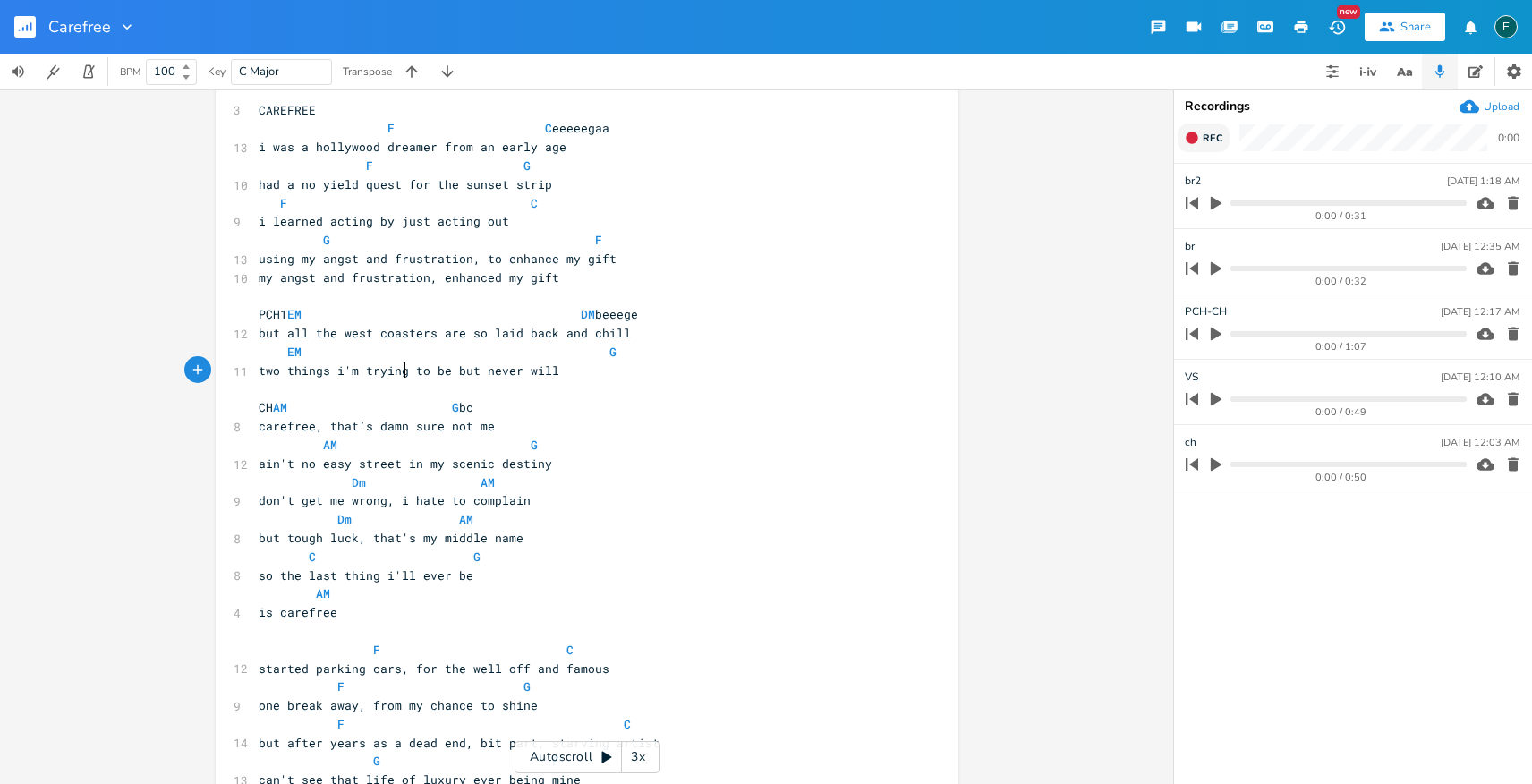
click at [400, 375] on span "two things i'm trying to be but never will" at bounding box center [409, 370] width 300 height 16
type textarea "tried"
click at [562, 353] on span "EM G" at bounding box center [437, 351] width 358 height 16
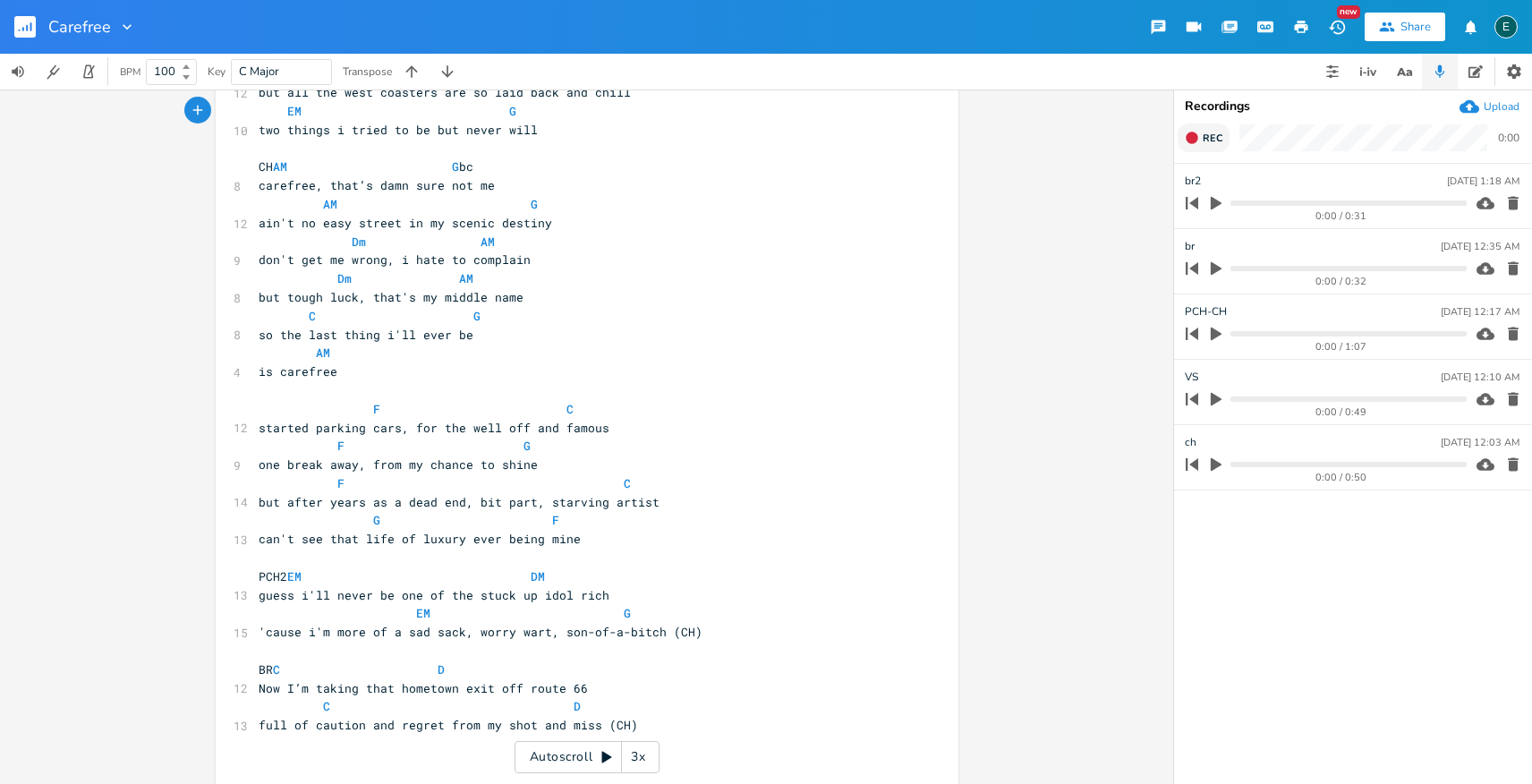
scroll to position [311, 0]
click at [432, 596] on span "guess i'll never be one of the stuck up idol rich" at bounding box center [434, 594] width 350 height 16
drag, startPoint x: 357, startPoint y: 594, endPoint x: 254, endPoint y: 599, distance: 103.1
click at [259, 599] on span "guess i'll neve the stuck up idol rich" at bounding box center [395, 594] width 272 height 16
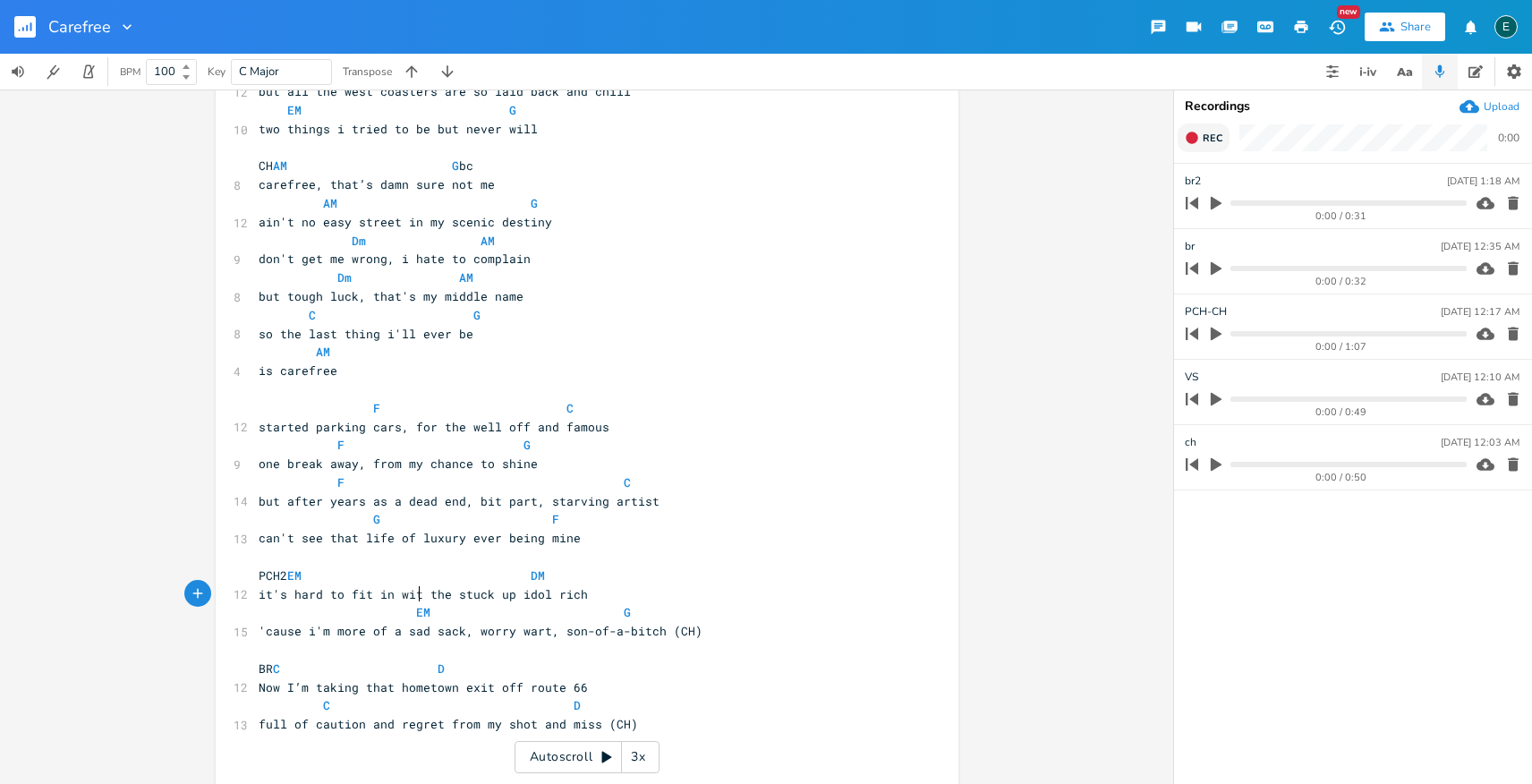
type textarea "it's hard to fit in with"
drag, startPoint x: 379, startPoint y: 632, endPoint x: 251, endPoint y: 638, distance: 128.1
click at [255, 638] on pre "'cause i'm more of a sad sack, worry wart, son-of-a-bitch (CH)" at bounding box center [578, 631] width 646 height 18
type textarea "when you're"
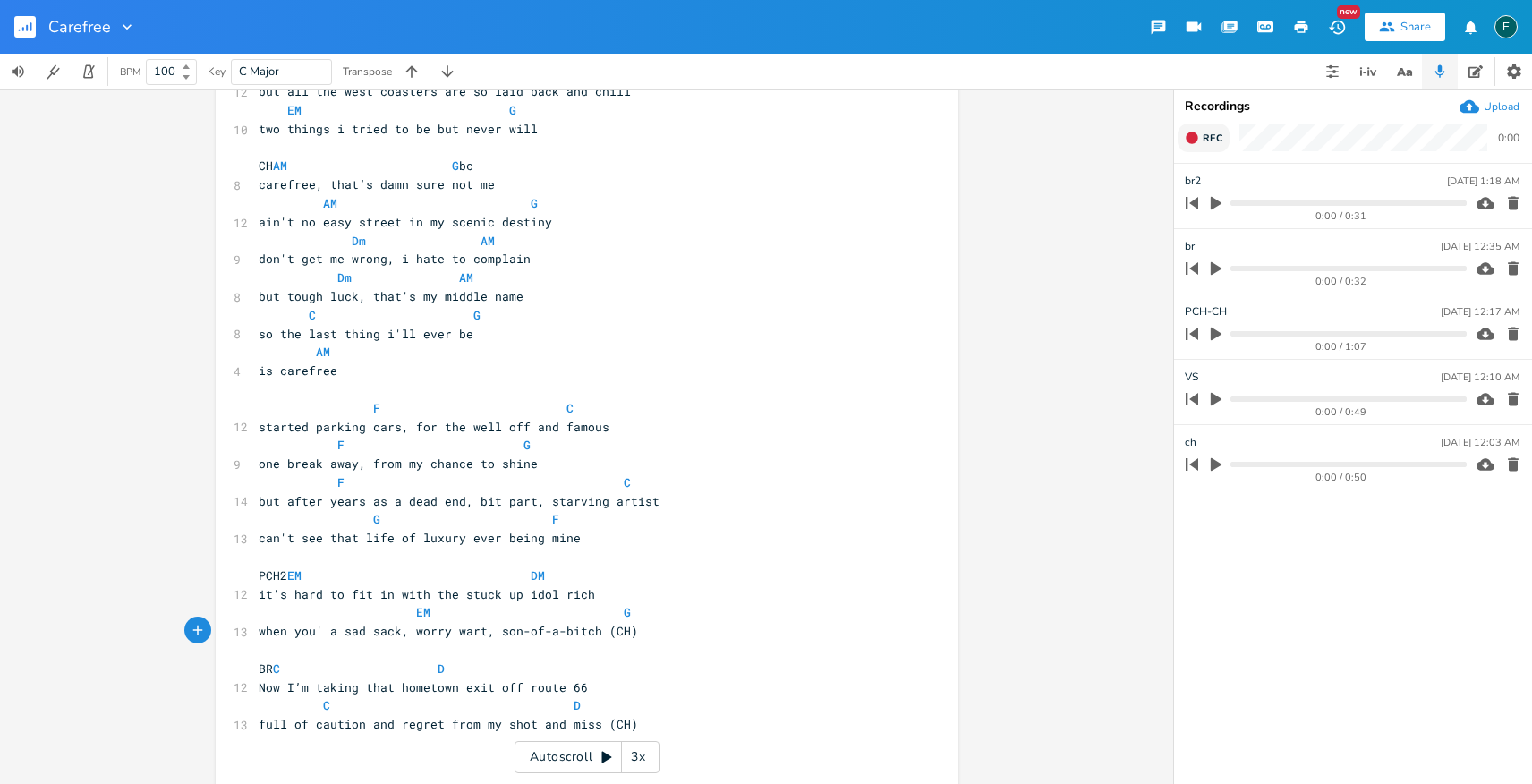
scroll to position [0, 64]
click at [259, 464] on span "one break away, from my chance to shine" at bounding box center [398, 463] width 279 height 16
type textarea "always"
click at [259, 598] on span "it's hard to fit in with the stuck up idol rich" at bounding box center [427, 594] width 337 height 16
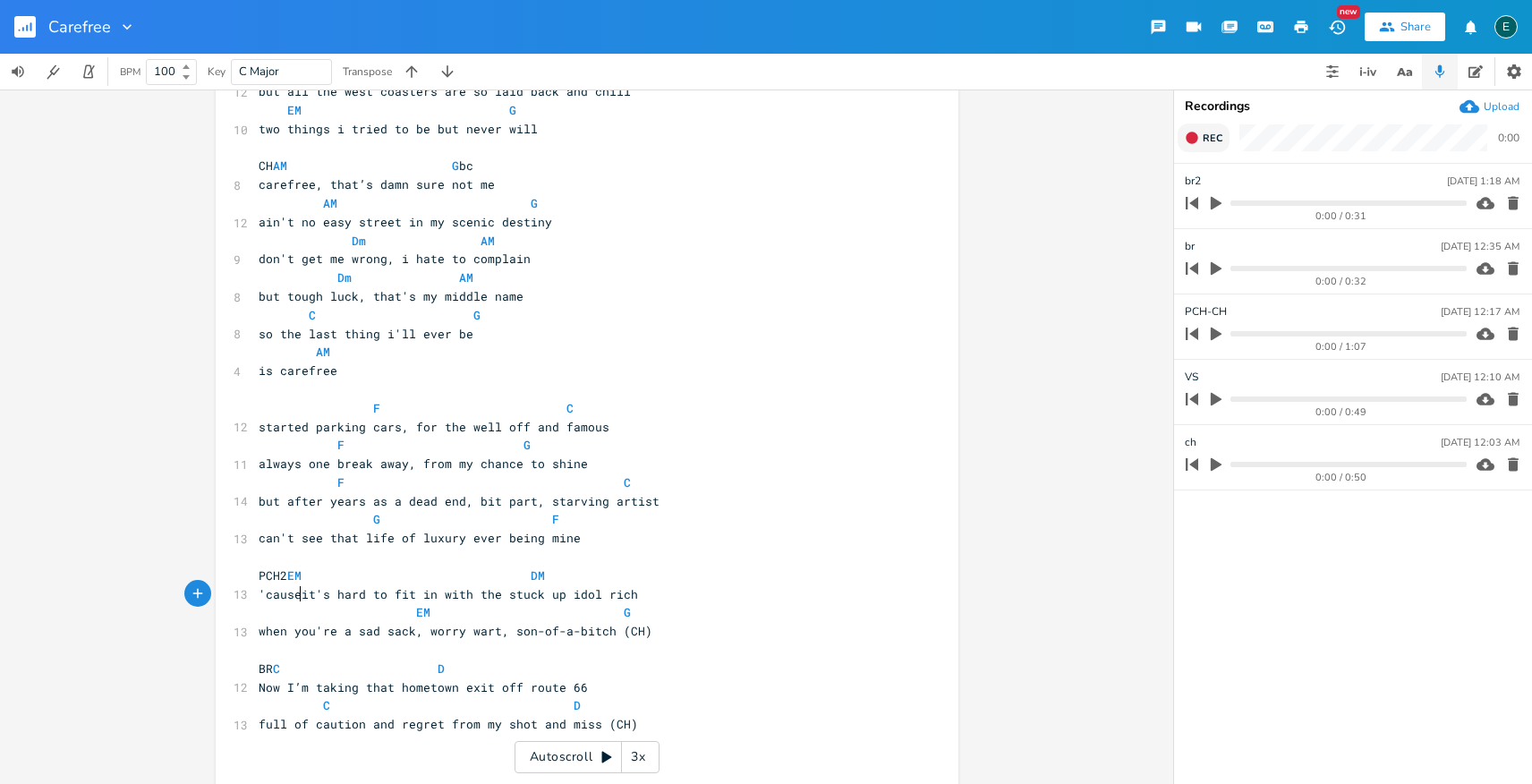
type textarea "'cause"
click at [336, 632] on span "when you're a sad sack, worry wart, son-of-a-bitch (CH)" at bounding box center [456, 631] width 394 height 16
type textarea "more of"
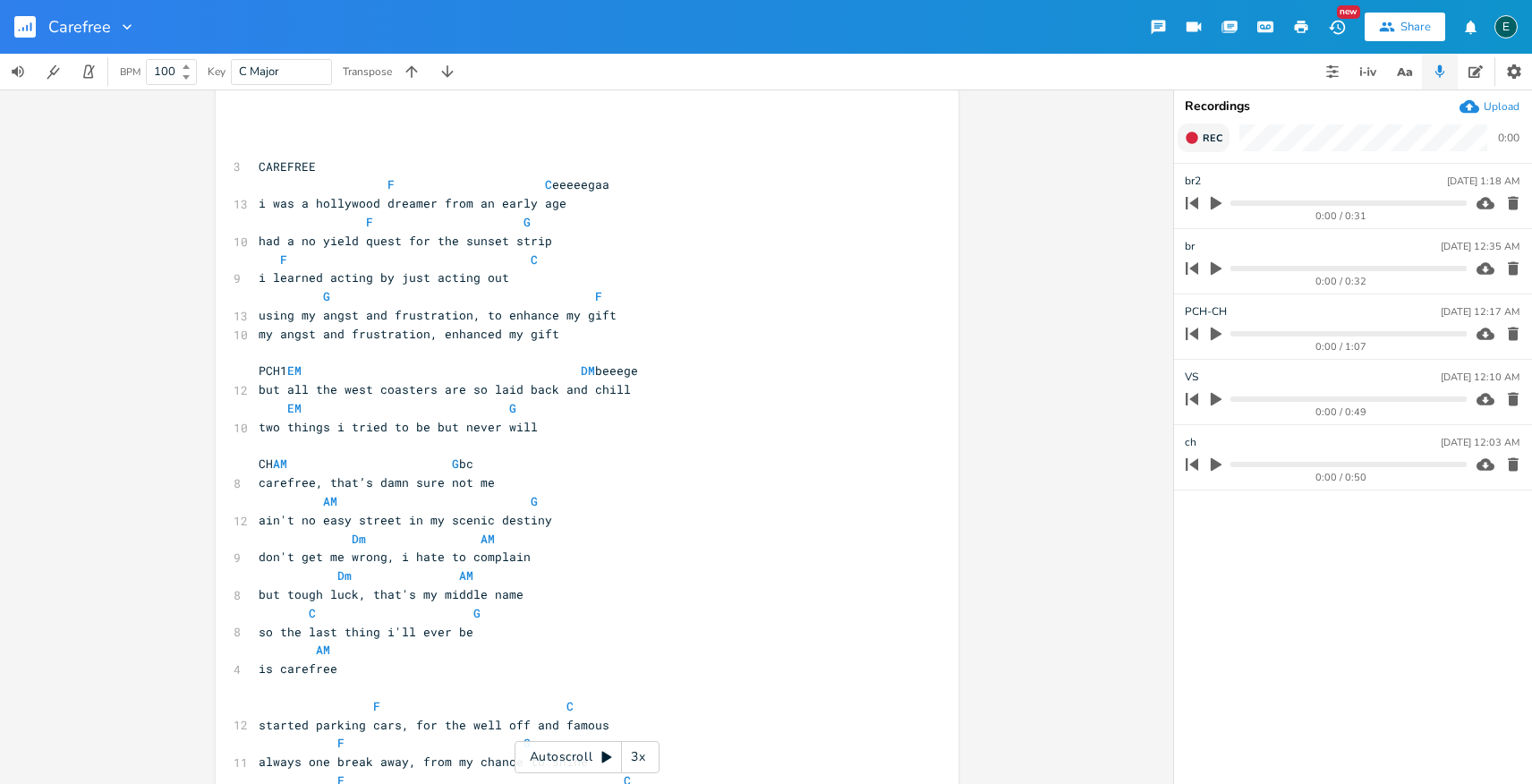
scroll to position [0, 0]
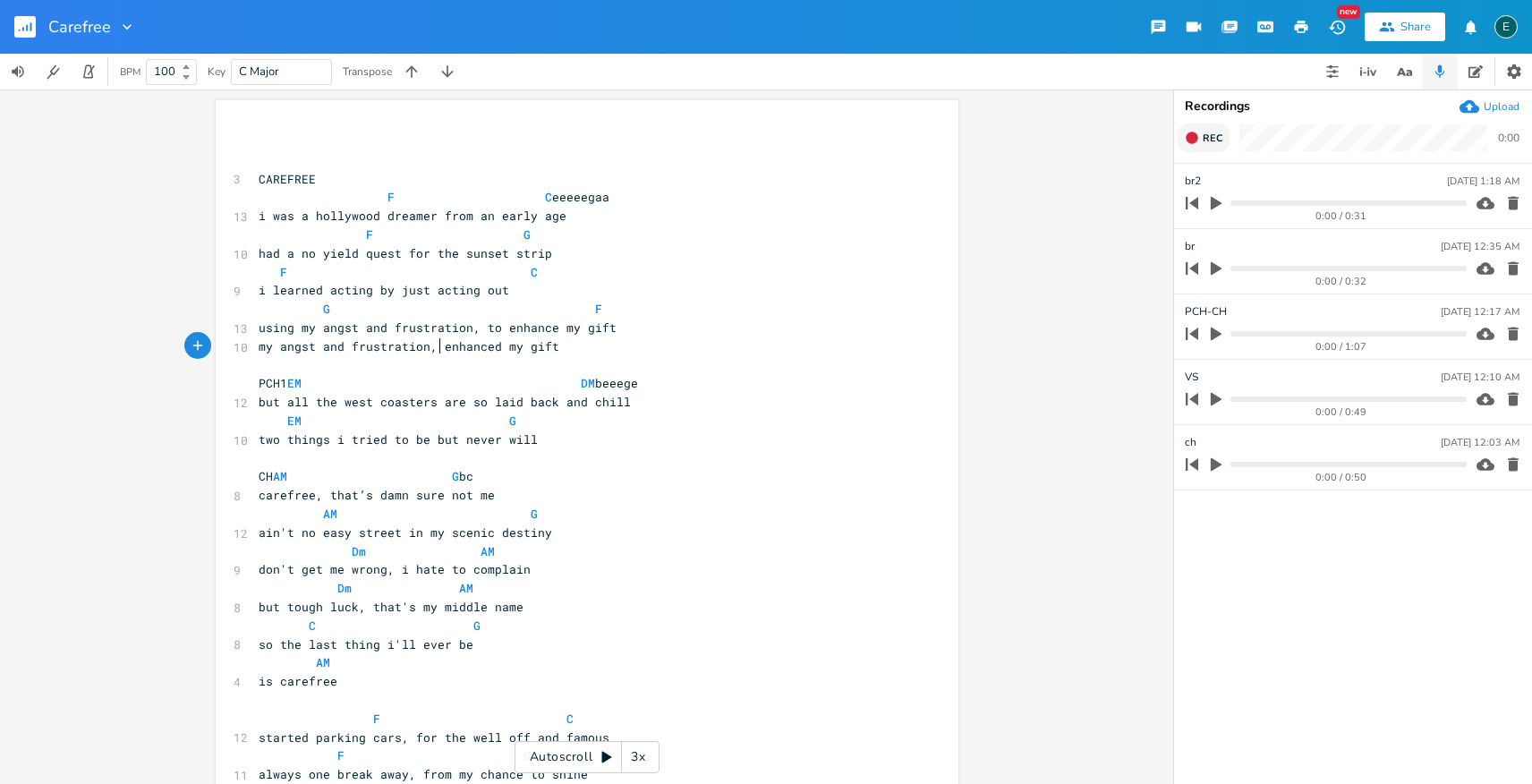
click at [433, 349] on span "my angst and frustration, enhanced my gift" at bounding box center [409, 346] width 300 height 16
type textarea "they"
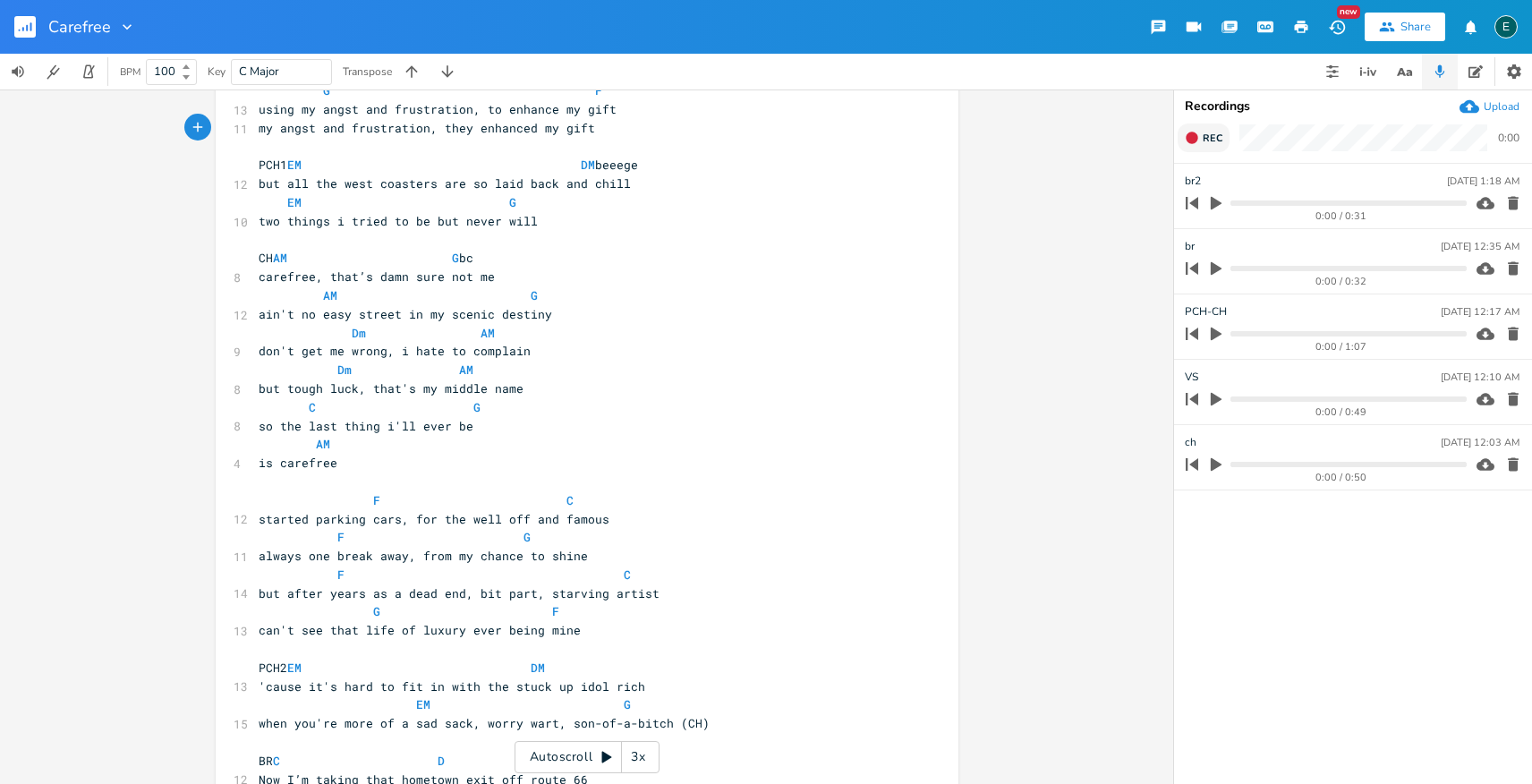
scroll to position [231, 0]
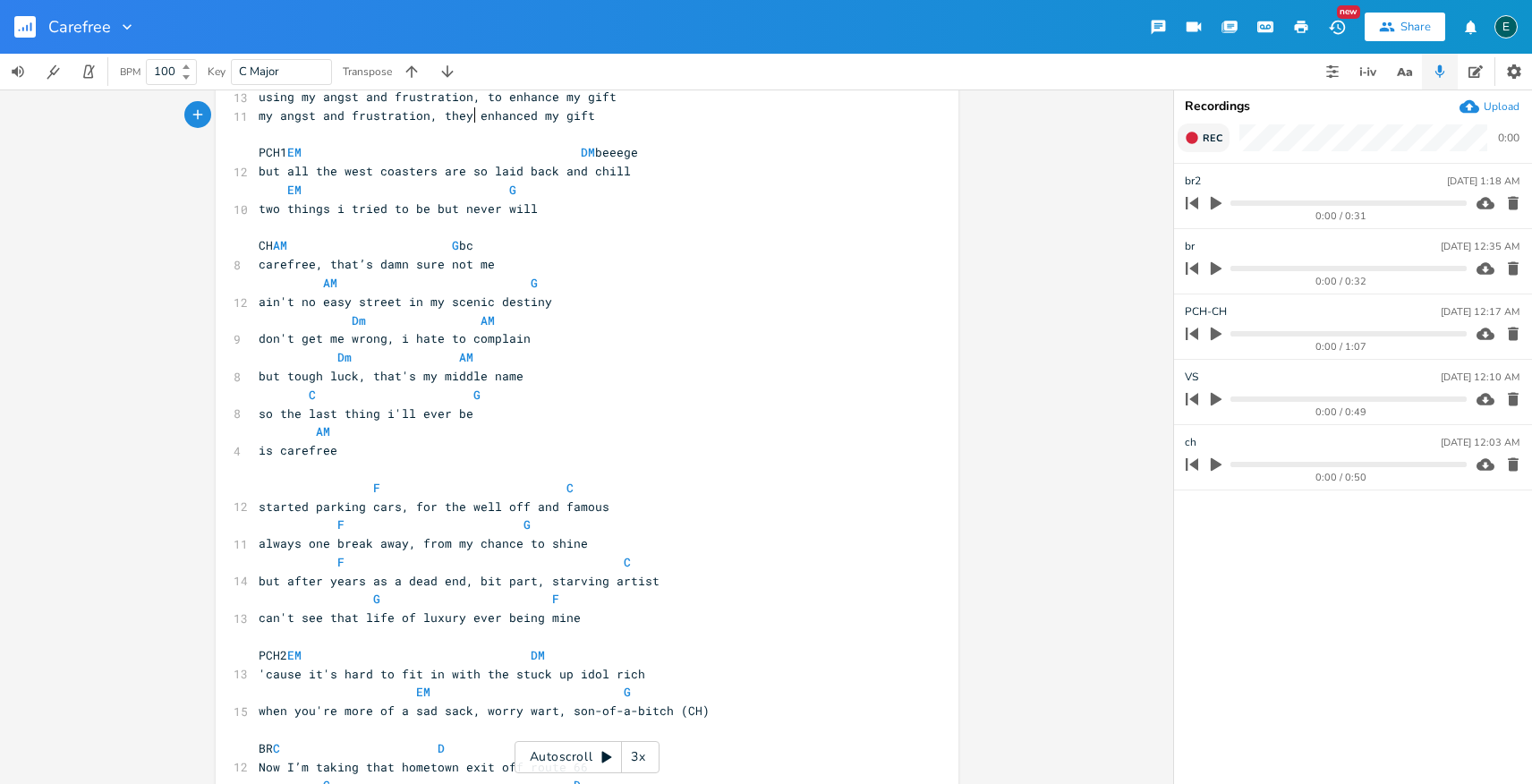
click at [301, 545] on span "always one break away, from my chance to shine" at bounding box center [423, 543] width 329 height 16
click at [280, 545] on span "one break away, from my chance to shine" at bounding box center [398, 543] width 279 height 16
type textarea "big"
drag, startPoint x: 295, startPoint y: 679, endPoint x: 250, endPoint y: 679, distance: 45.0
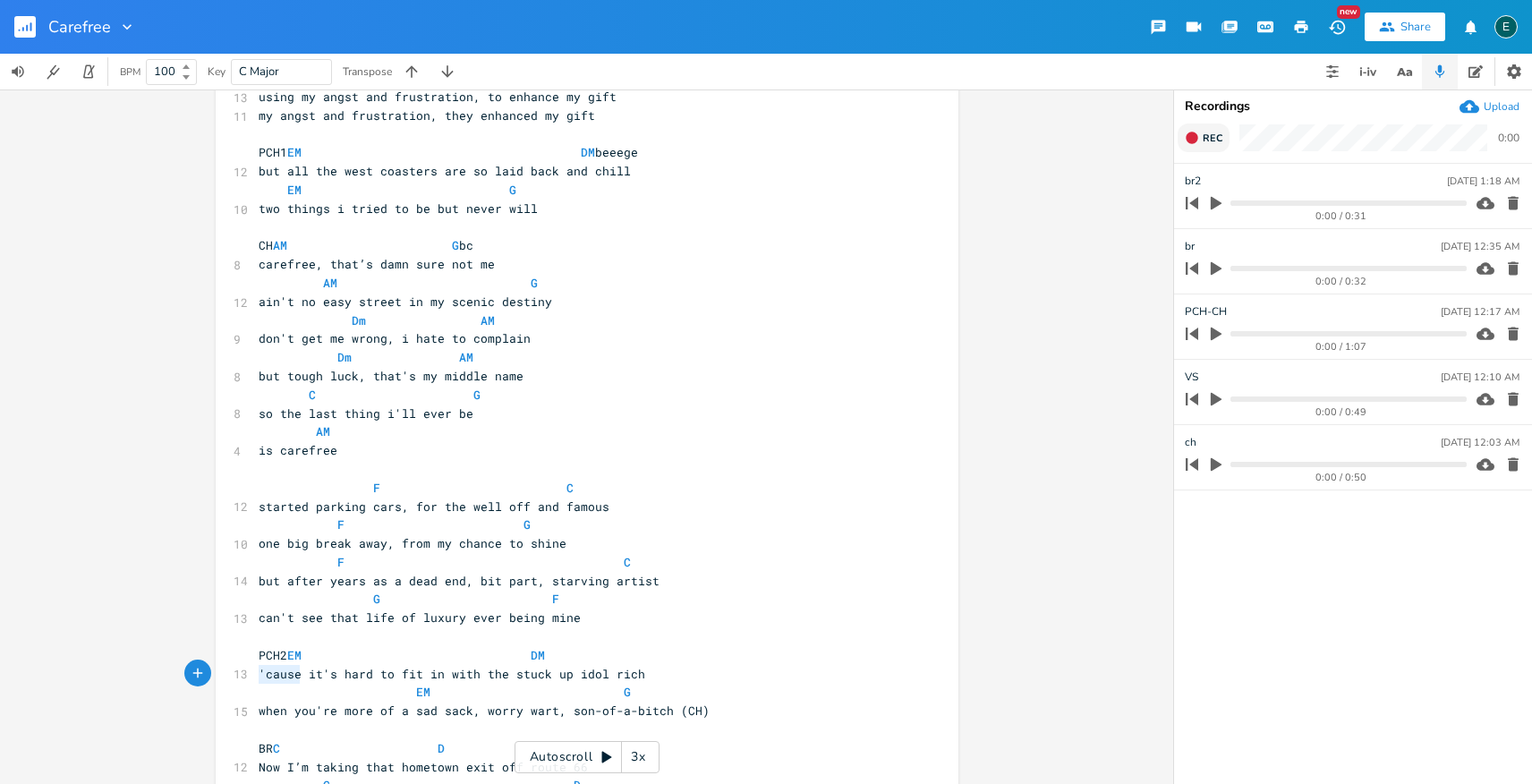
click at [255, 679] on pre "'cause it's hard to fit in with the stuck up idol rich" at bounding box center [578, 674] width 646 height 18
type textarea "plus"
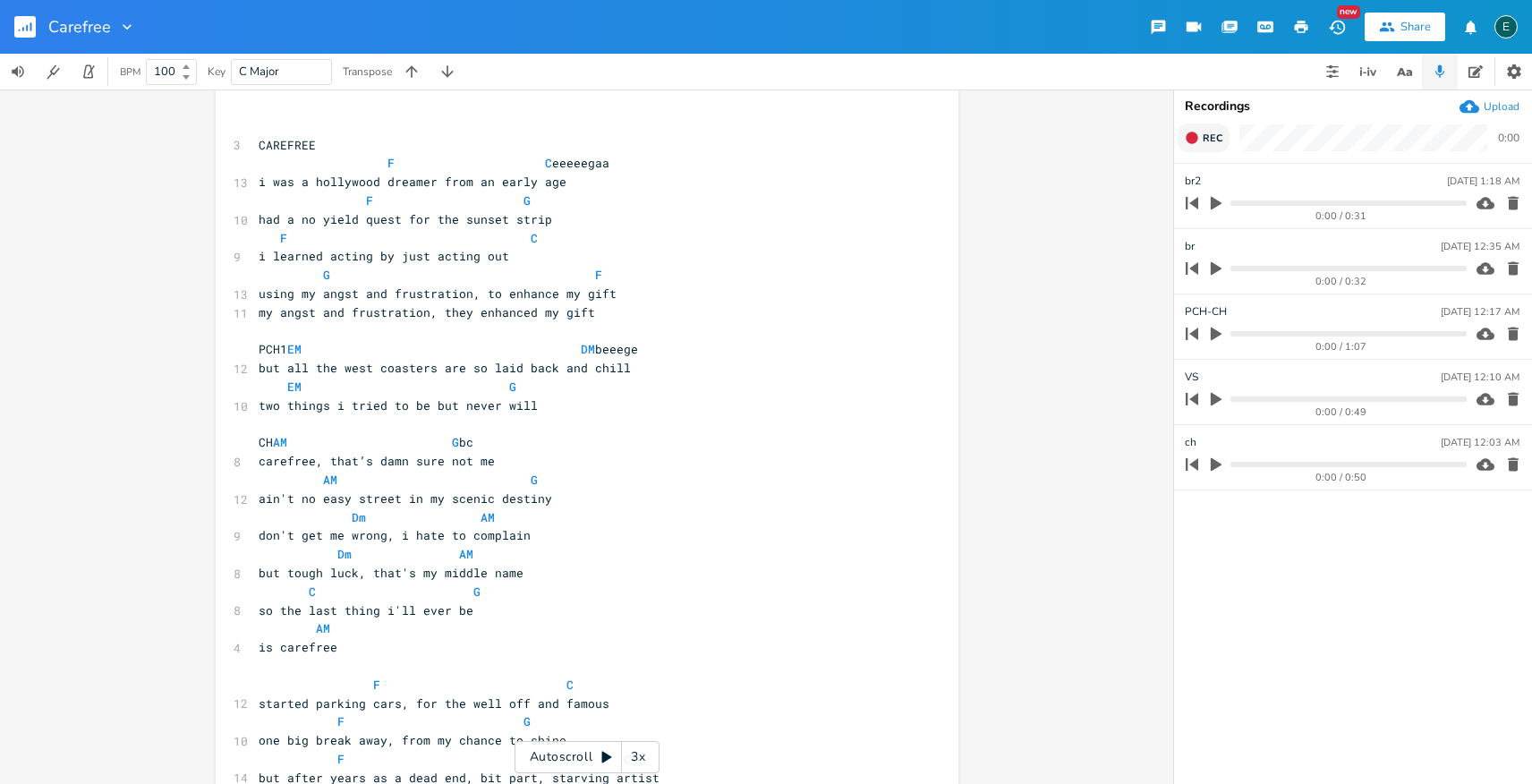
scroll to position [30, 0]
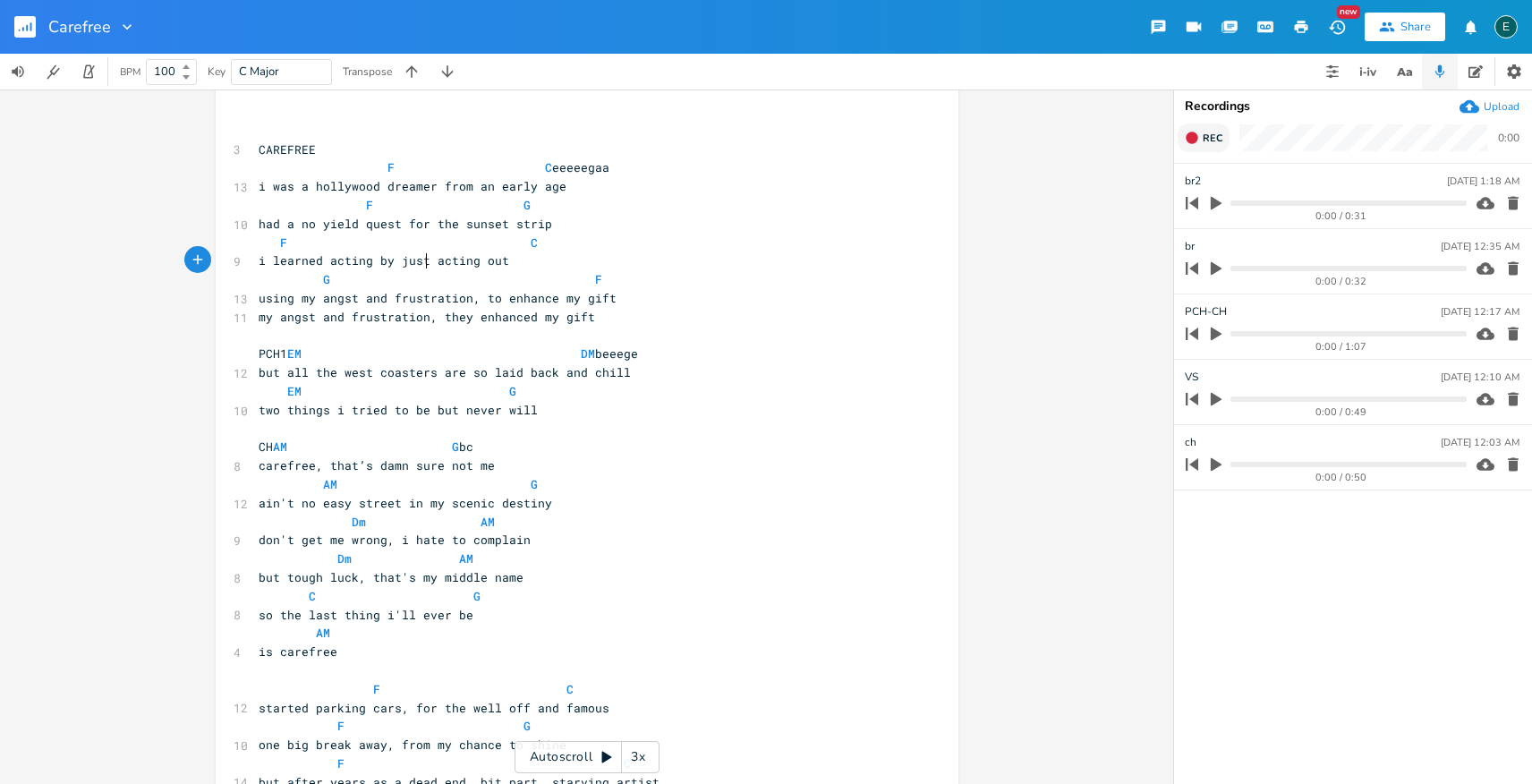
click at [423, 264] on span "i learned acting by just acting out" at bounding box center [384, 260] width 251 height 16
type textarea "constantly"
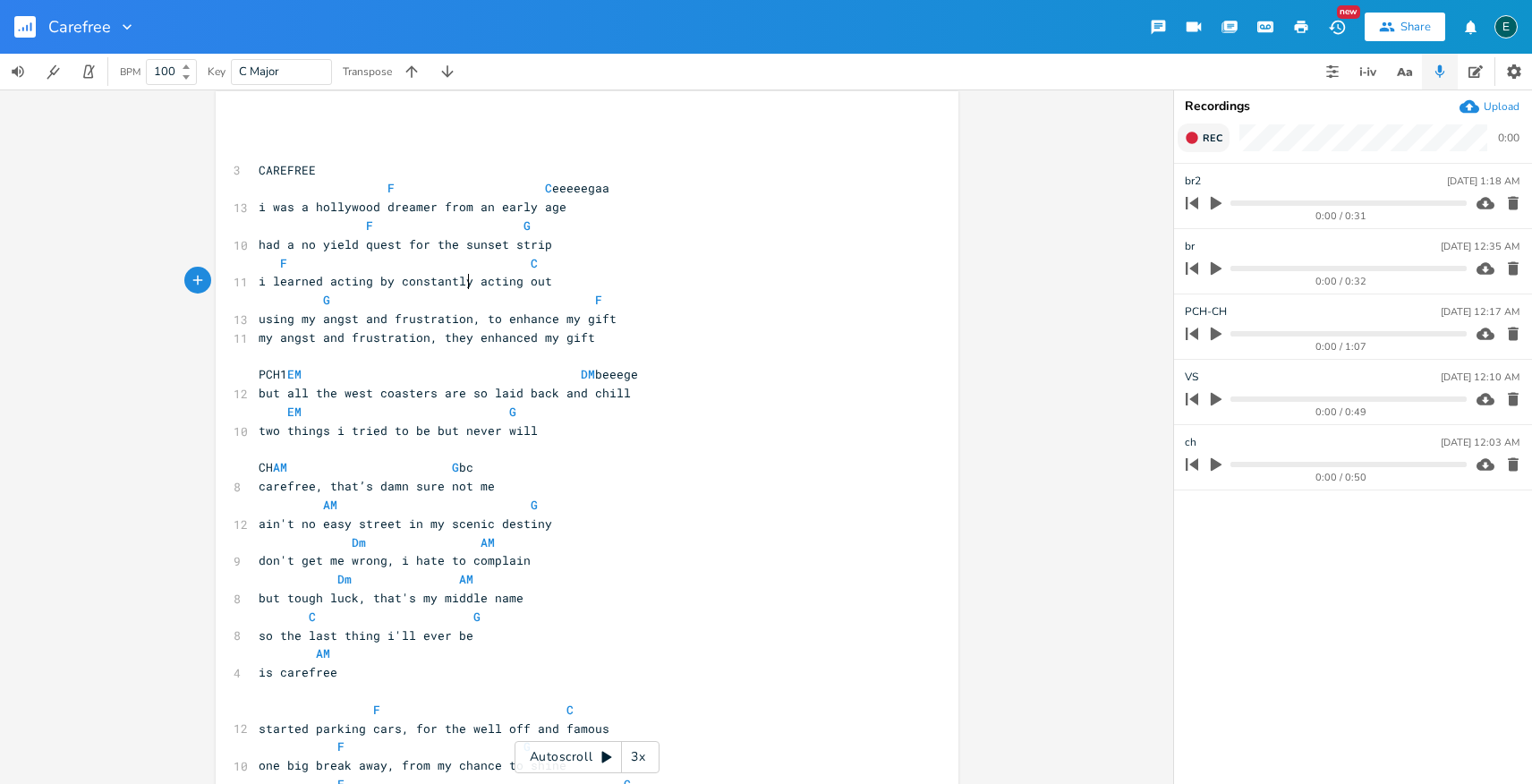
scroll to position [6, 0]
click at [259, 342] on span "my angst and frustration, they enhanced my gift" at bounding box center [427, 339] width 337 height 16
type textarea "i think"
click at [524, 347] on span "i think my angst and frustration, they enhanced my gift" at bounding box center [456, 339] width 394 height 16
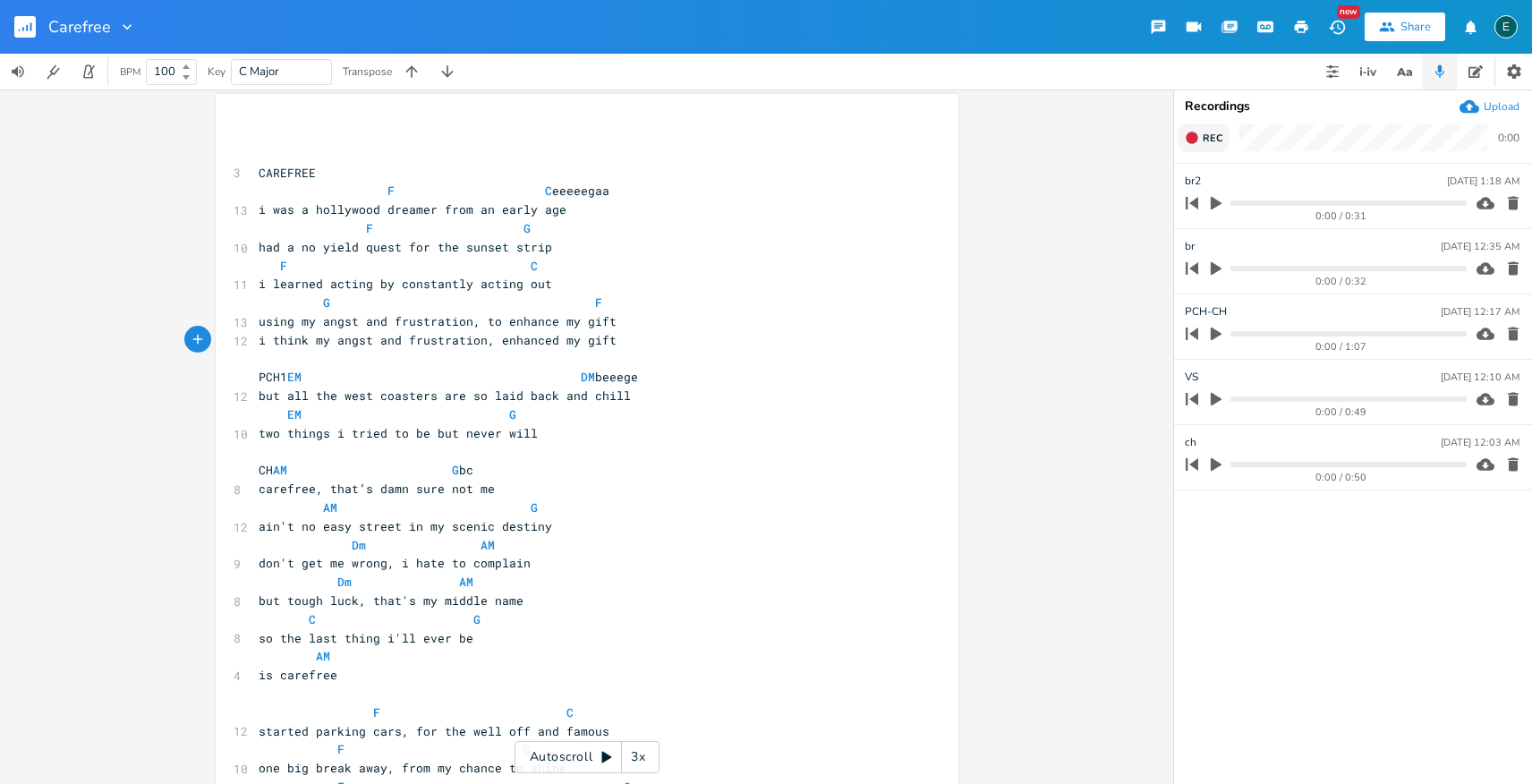
click at [546, 346] on span "i think my angst and frustration, enhanced my gift" at bounding box center [437, 339] width 358 height 16
click at [601, 320] on span "using my angst and frustration, to enhance my gift" at bounding box center [437, 321] width 358 height 16
type textarea "using my angst and frustration, to enhance my gift"
drag, startPoint x: 605, startPoint y: 323, endPoint x: 248, endPoint y: 320, distance: 357.0
click at [248, 320] on div "using my angst and frustration, to enhance my gift x ​ ​ 3 CAREFREE F C eeeeega…" at bounding box center [586, 654] width 742 height 1119
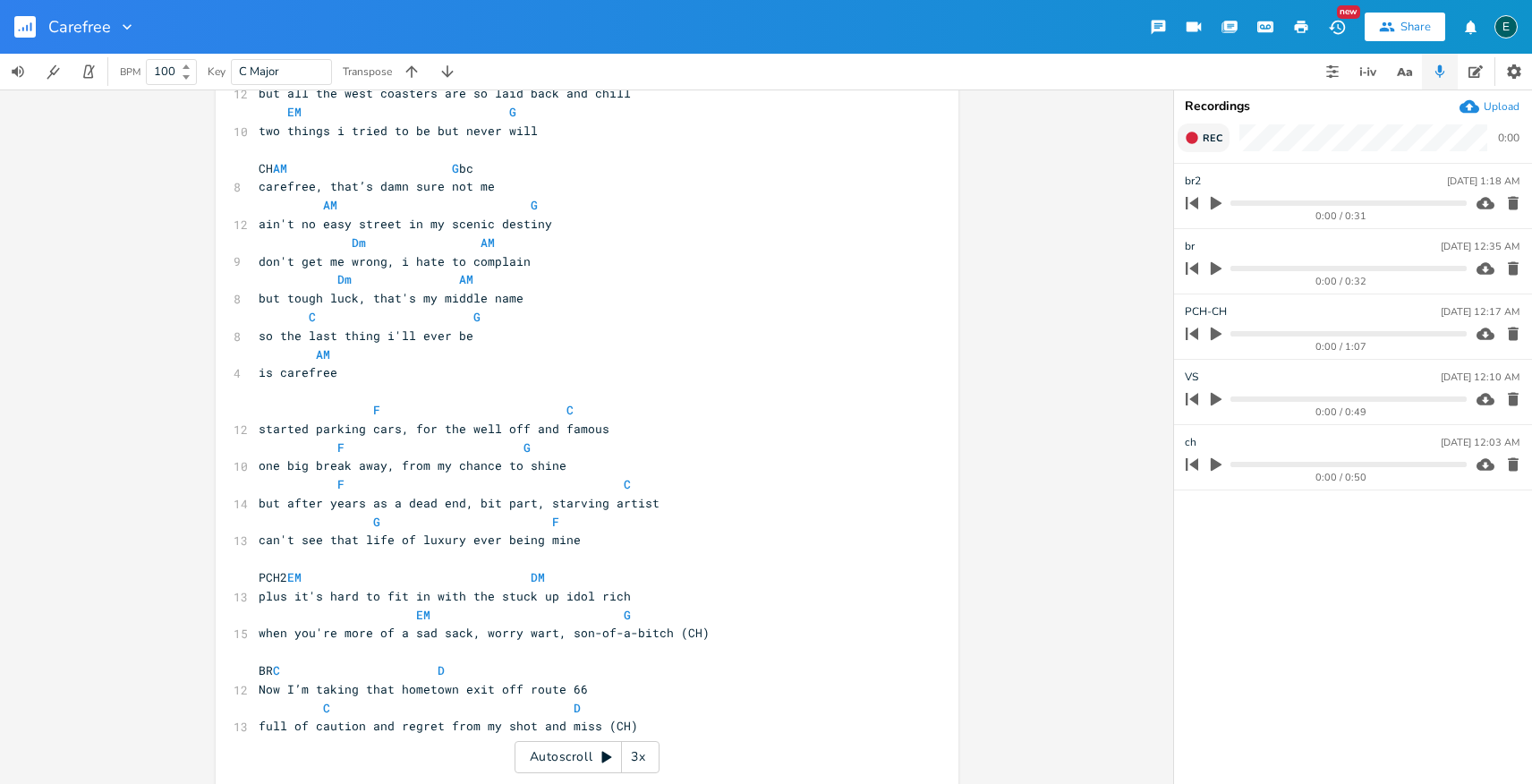
scroll to position [427, 0]
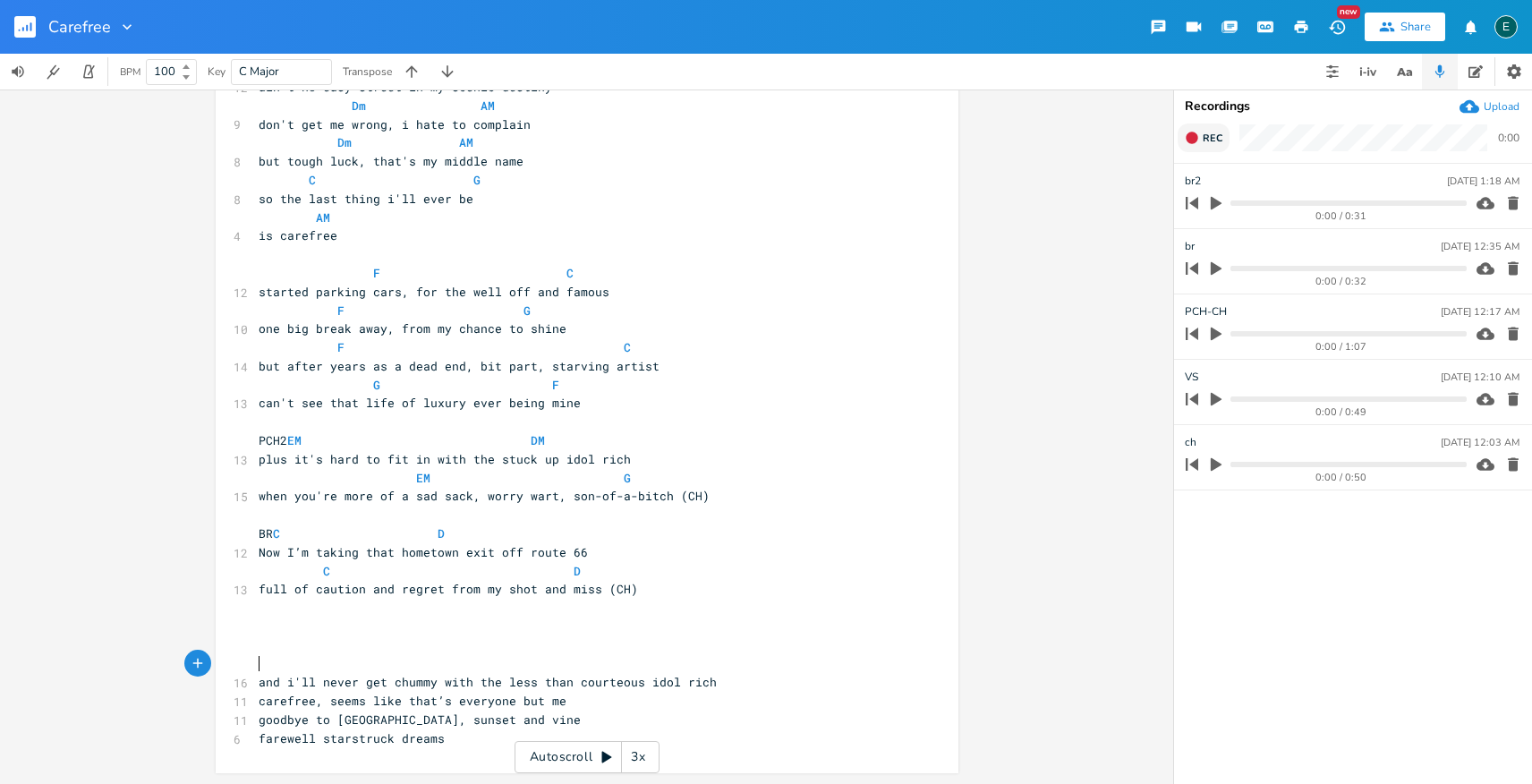
click at [276, 670] on pre "​" at bounding box center [578, 665] width 646 height 18
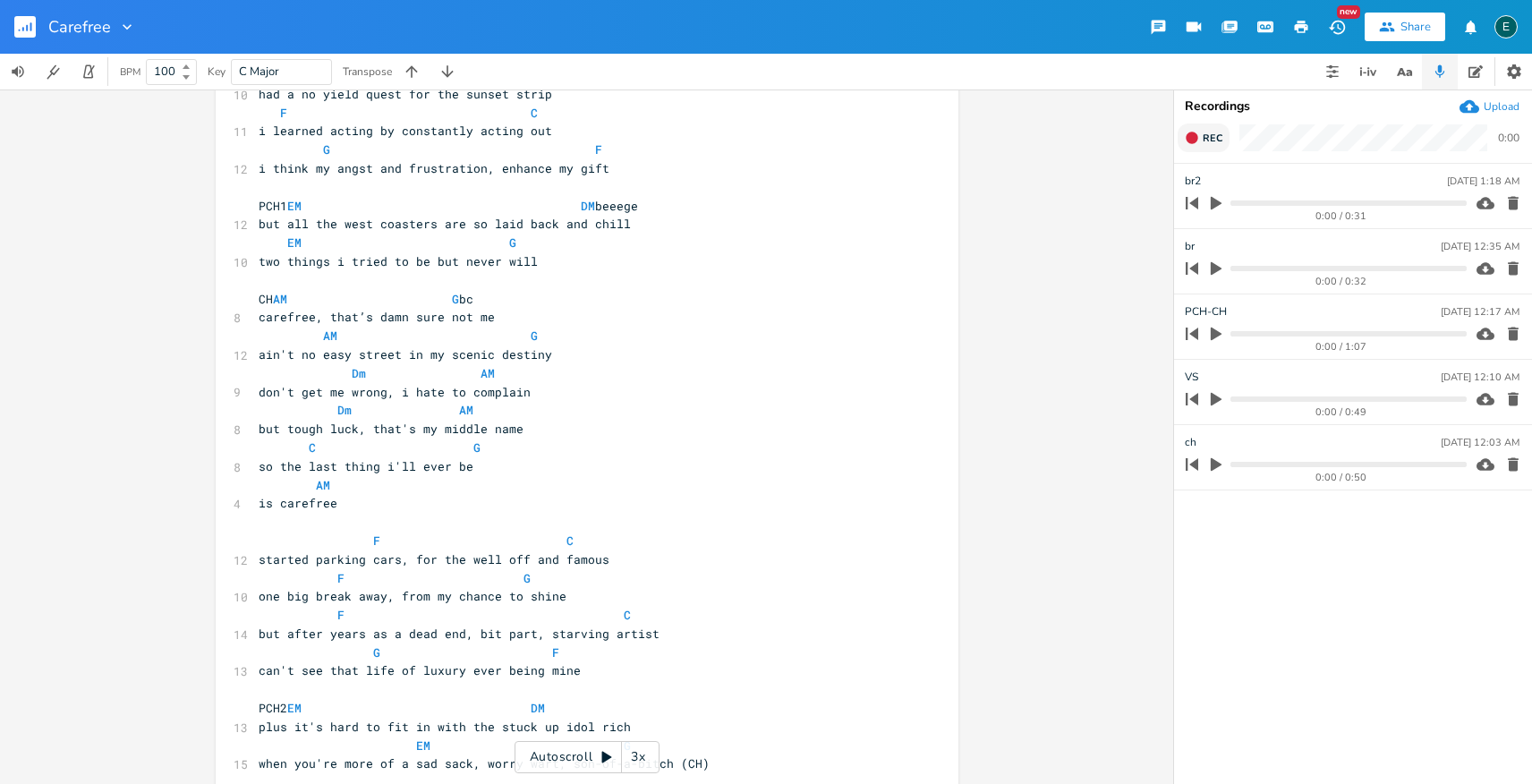
scroll to position [0, 0]
